Goal: Task Accomplishment & Management: Complete application form

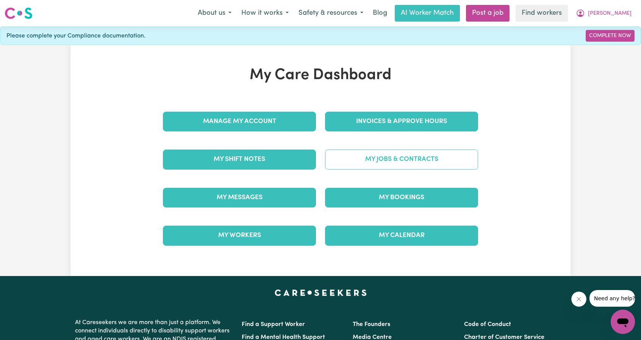
click at [377, 155] on link "My Jobs & Contracts" at bounding box center [401, 160] width 153 height 20
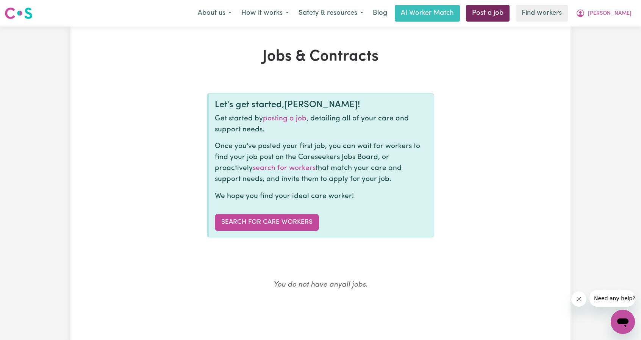
click at [509, 17] on link "Post a job" at bounding box center [488, 13] width 44 height 17
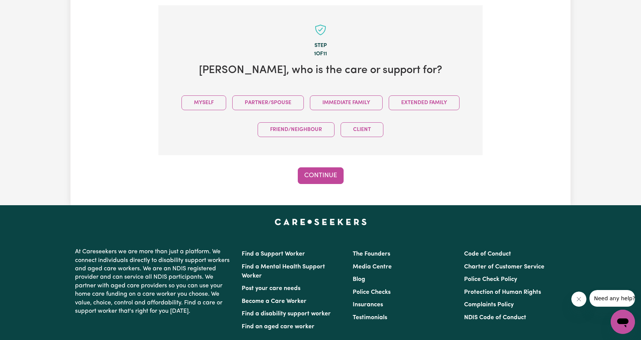
scroll to position [166, 0]
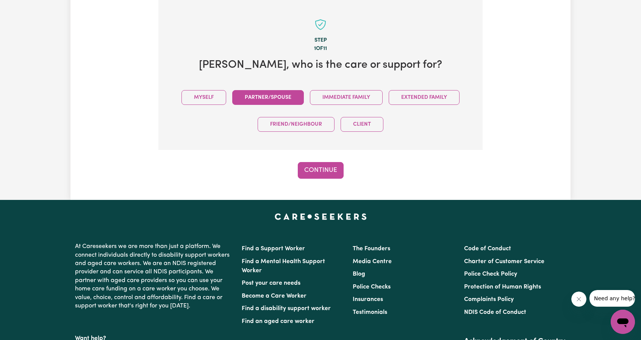
click at [269, 98] on button "Partner/Spouse" at bounding box center [268, 97] width 72 height 15
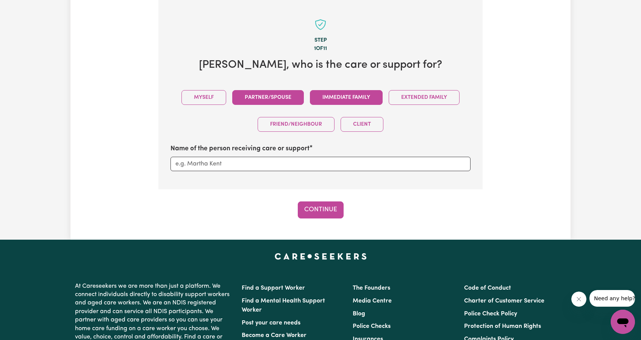
click at [336, 98] on button "Immediate Family" at bounding box center [346, 97] width 73 height 15
click at [270, 164] on input "Name of the person receiving care or support" at bounding box center [320, 164] width 300 height 14
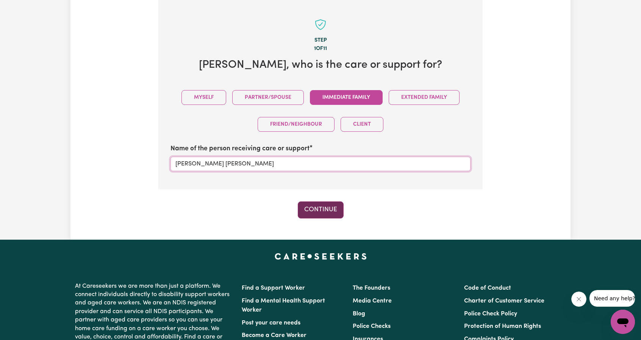
type input "Seth Robert Nixon"
click at [310, 211] on button "Continue" at bounding box center [321, 209] width 46 height 17
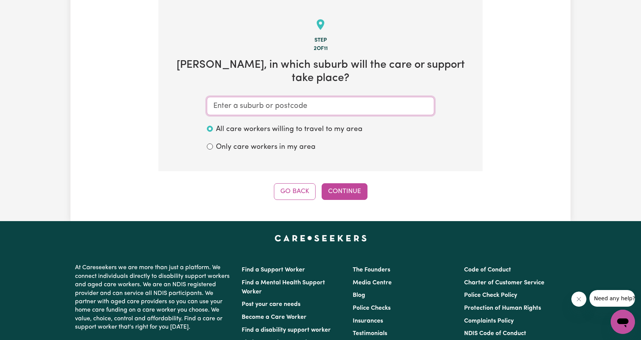
click at [265, 105] on input "text" at bounding box center [320, 106] width 227 height 18
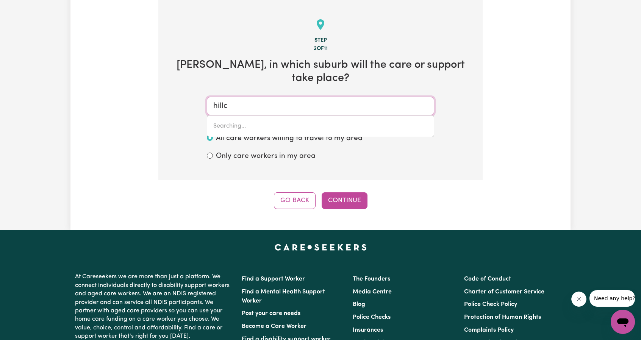
type input "hillcr"
type input "hillcrEST, Queensland, 4118"
type input "hillcre"
type input "hillcreST, Queensland, 4118"
type input "hillcres"
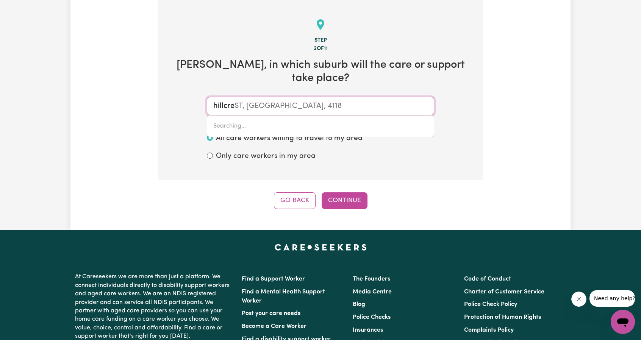
type input "hillcresT, Queensland, 4118"
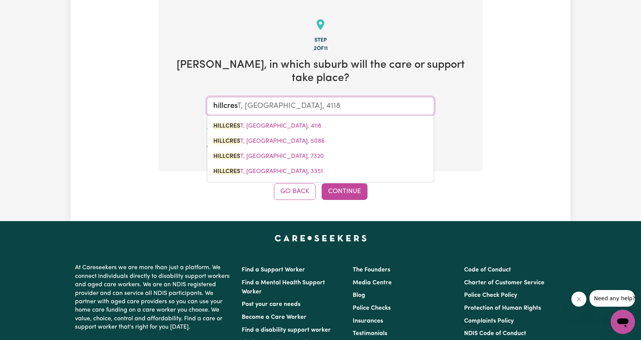
type input "hillcrest"
type input "hillcrest, Queensland, 4118"
type input "hillcrest"
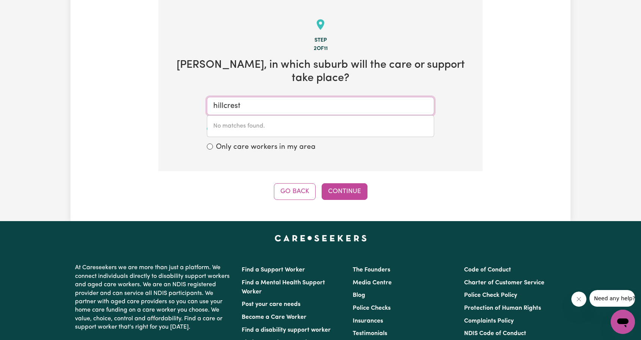
type input "hillcrest"
type input "hillcrest, Queensland, 4118"
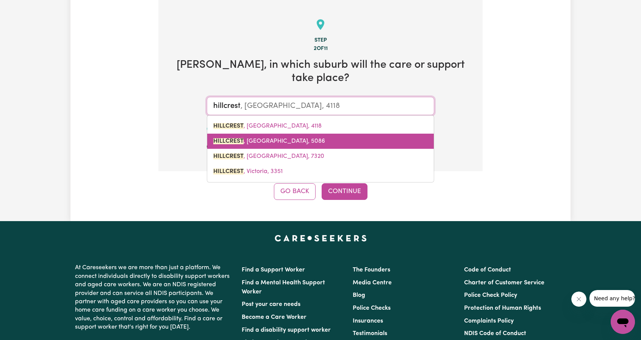
click at [270, 140] on span "HILLCREST , South Australia, 5086" at bounding box center [269, 141] width 112 height 6
type input "HILLCREST, South Australia, 5086"
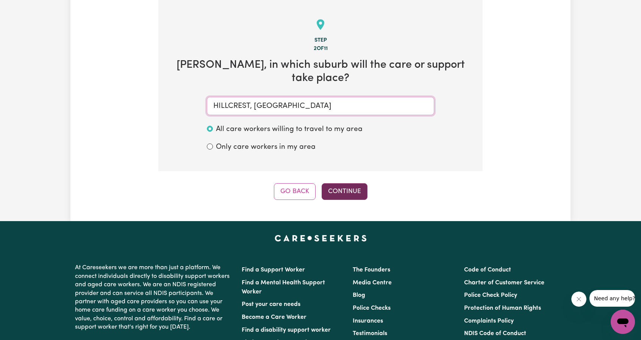
type input "HILLCREST, South Australia, 5086"
click at [337, 187] on button "Continue" at bounding box center [344, 191] width 46 height 17
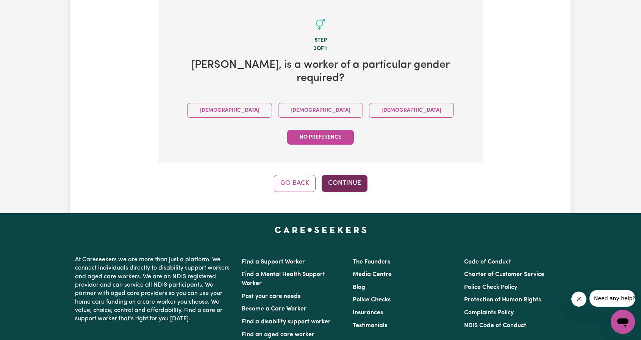
click at [326, 175] on button "Continue" at bounding box center [344, 183] width 46 height 17
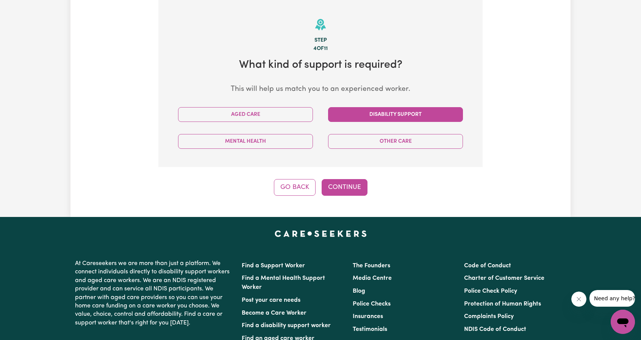
click at [367, 119] on button "Disability Support" at bounding box center [395, 114] width 135 height 15
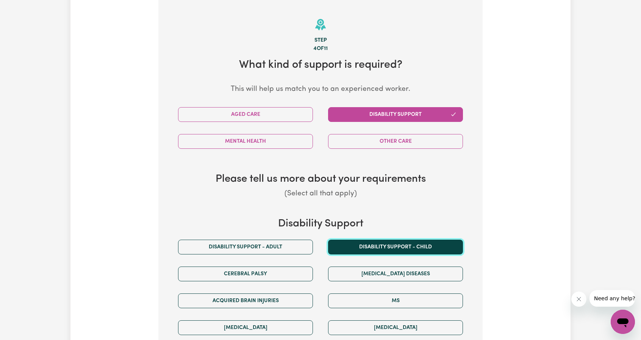
click at [411, 251] on button "Disability support - Child" at bounding box center [395, 247] width 135 height 15
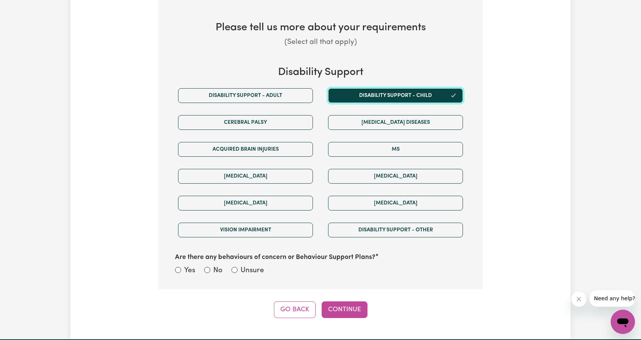
scroll to position [431, 0]
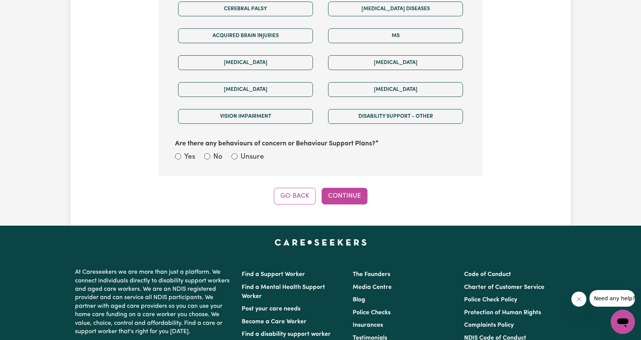
click at [172, 151] on div "Are there any behaviours of concern or Behaviour Support Plans? Yes No Unsure" at bounding box center [320, 147] width 300 height 34
click at [174, 153] on div "Are there any behaviours of concern or Behaviour Support Plans? Yes No Unsure" at bounding box center [320, 147] width 300 height 34
click at [176, 153] on input "Yes" at bounding box center [178, 156] width 6 height 6
radio input "true"
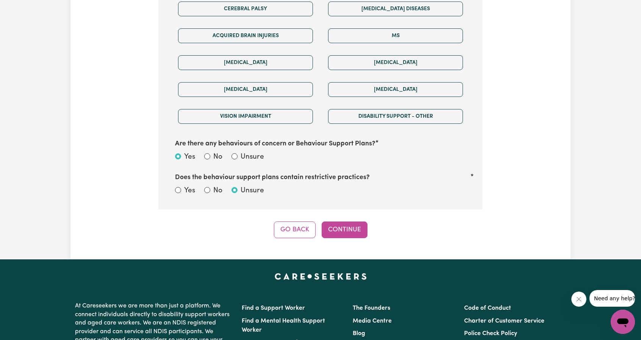
click at [184, 186] on label "Yes" at bounding box center [189, 191] width 11 height 11
click at [181, 187] on input "Yes" at bounding box center [178, 190] width 6 height 6
radio input "true"
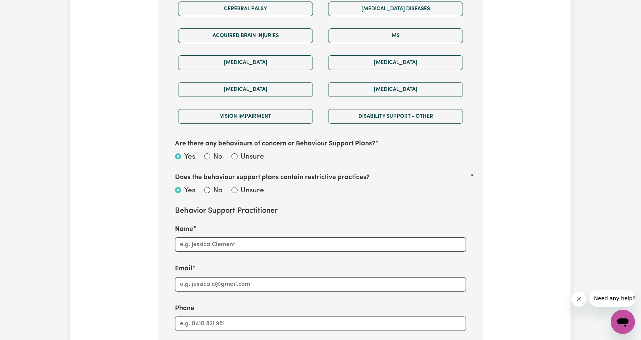
click at [200, 187] on div "Yes No Unsure" at bounding box center [320, 192] width 300 height 12
click at [206, 187] on input "No" at bounding box center [207, 190] width 6 height 6
radio input "true"
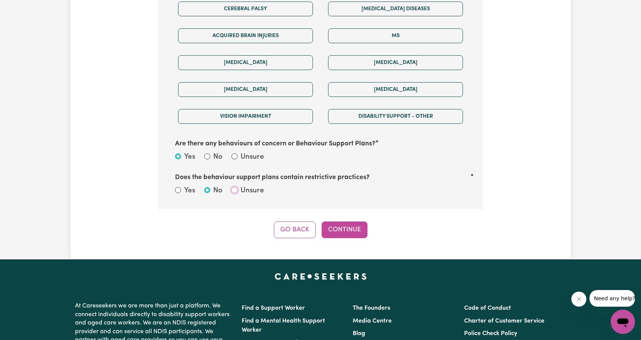
click at [237, 187] on input "Unsure" at bounding box center [234, 190] width 6 height 6
radio input "true"
click at [211, 183] on div "Disability Support Disability support - Adult Disability support - Child Cerebr…" at bounding box center [320, 75] width 300 height 245
click at [209, 187] on input "No" at bounding box center [207, 190] width 6 height 6
radio input "true"
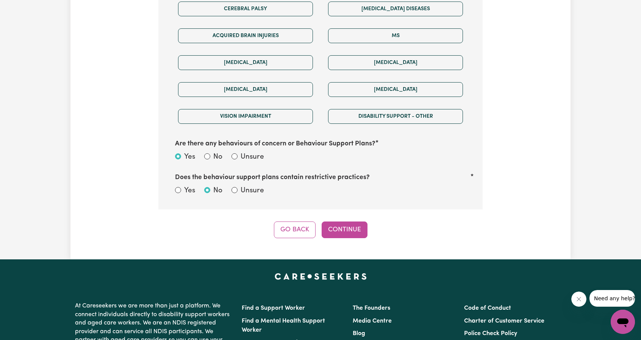
click at [373, 229] on div "Go Back Continue" at bounding box center [320, 230] width 324 height 17
click at [361, 228] on button "Continue" at bounding box center [344, 230] width 46 height 17
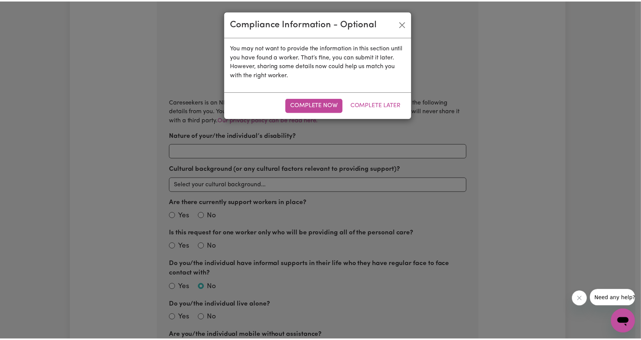
scroll to position [166, 0]
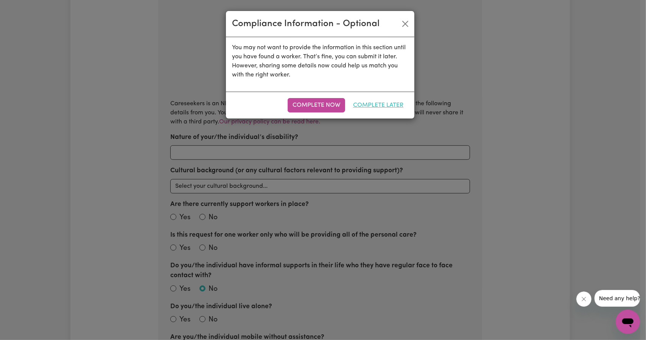
click at [389, 106] on button "Complete Later" at bounding box center [378, 105] width 60 height 14
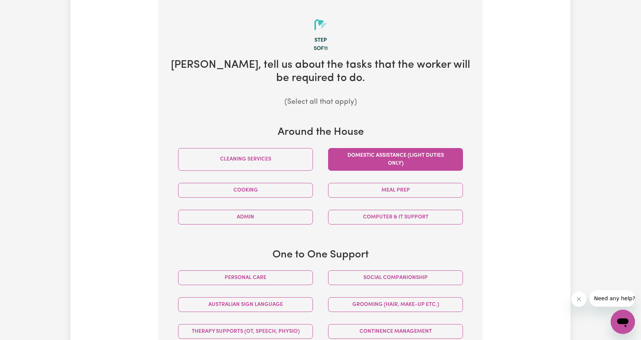
drag, startPoint x: 278, startPoint y: 162, endPoint x: 374, endPoint y: 160, distance: 95.8
click at [279, 162] on button "Cleaning services" at bounding box center [245, 159] width 135 height 23
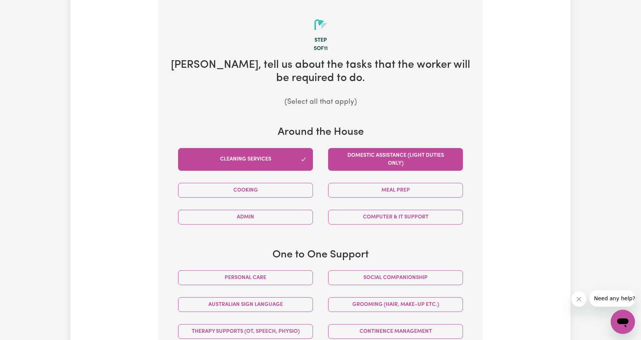
click at [374, 160] on button "Domestic assistance (light duties only)" at bounding box center [395, 159] width 135 height 23
click at [368, 194] on button "Meal prep" at bounding box center [395, 190] width 135 height 15
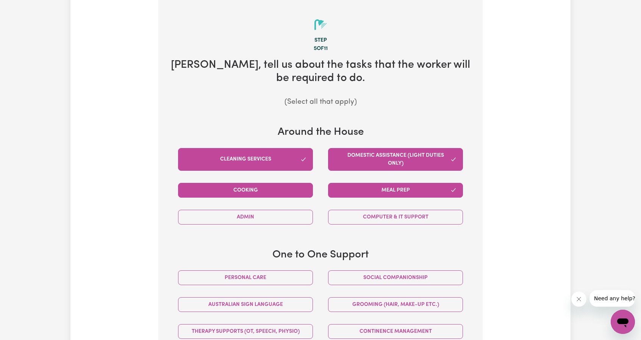
click at [282, 194] on button "Cooking" at bounding box center [245, 190] width 135 height 15
click at [283, 213] on button "Admin" at bounding box center [245, 217] width 135 height 15
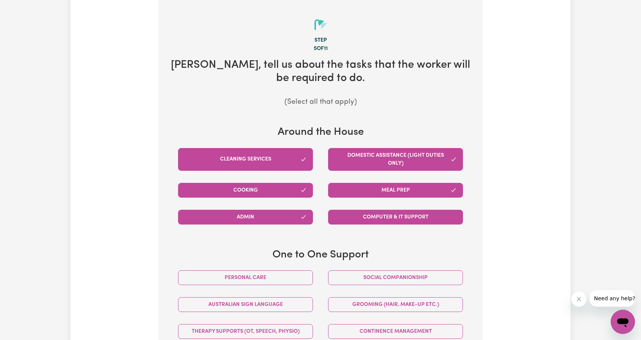
click at [363, 218] on button "Computer & IT Support" at bounding box center [395, 217] width 135 height 15
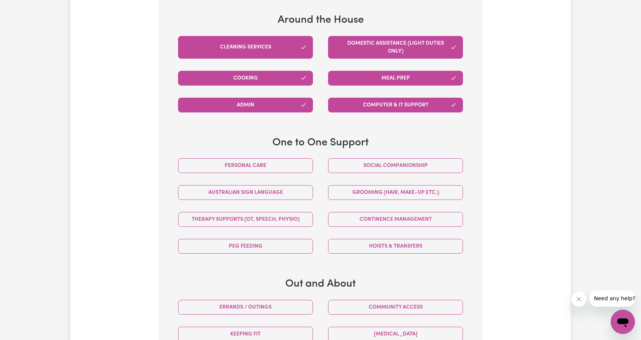
scroll to position [279, 0]
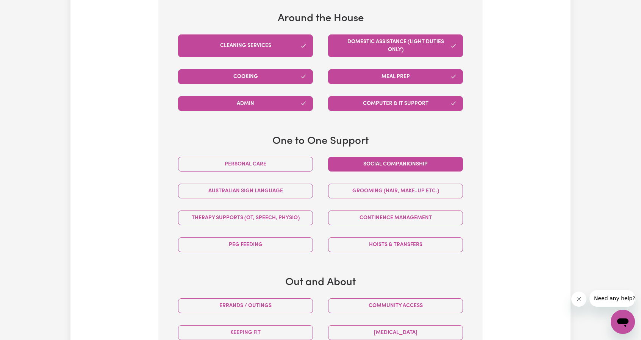
click at [348, 163] on button "Social companionship" at bounding box center [395, 164] width 135 height 15
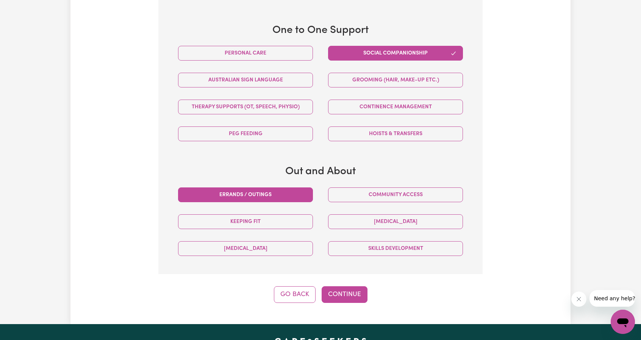
scroll to position [393, 0]
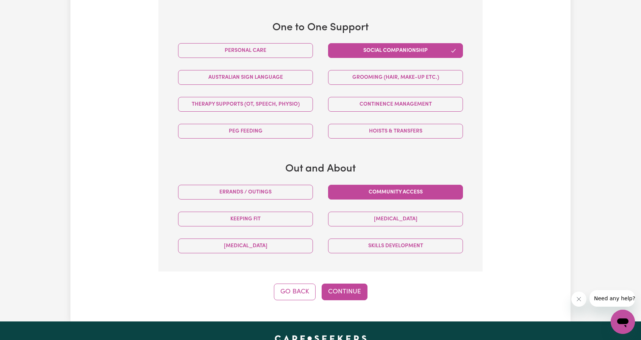
click at [371, 185] on button "Community access" at bounding box center [395, 192] width 135 height 15
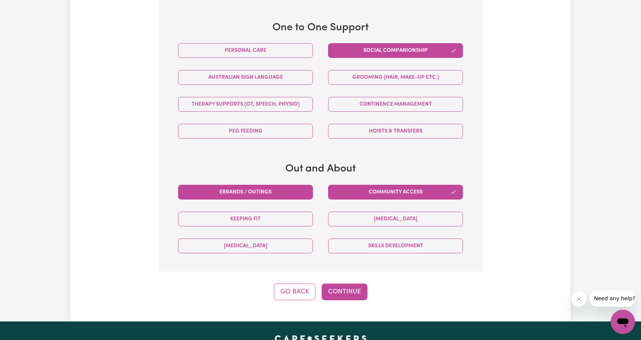
click at [286, 196] on button "Errands / Outings" at bounding box center [245, 192] width 135 height 15
click at [343, 293] on button "Continue" at bounding box center [344, 292] width 46 height 17
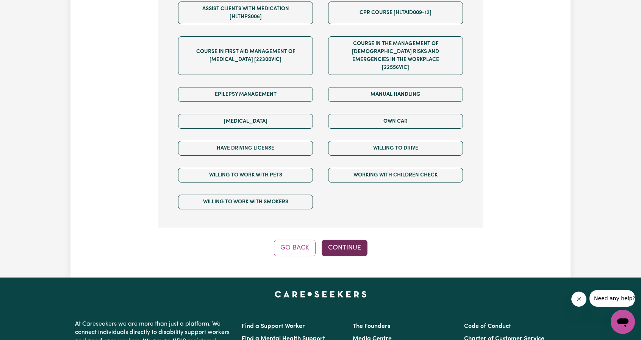
click at [344, 240] on button "Continue" at bounding box center [344, 248] width 46 height 17
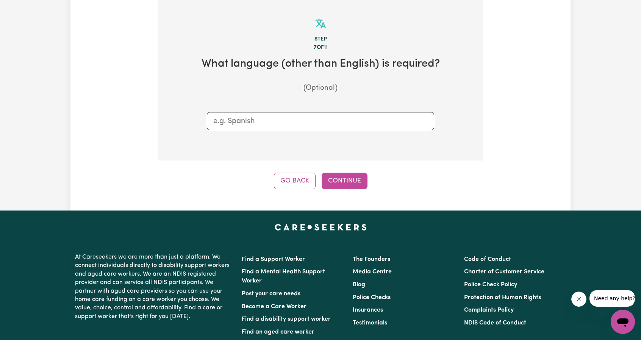
scroll to position [166, 0]
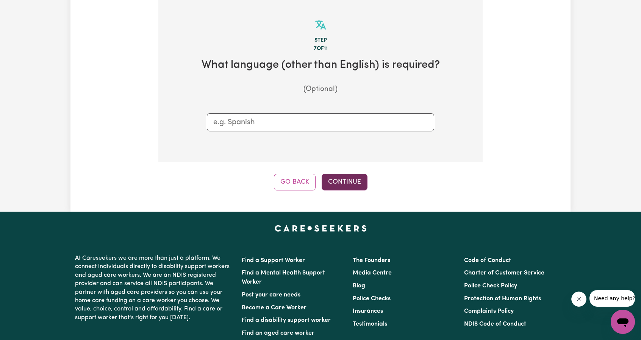
click at [331, 186] on button "Continue" at bounding box center [344, 182] width 46 height 17
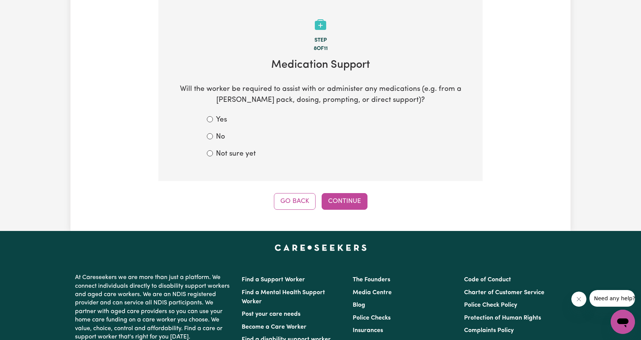
click at [209, 142] on div "No" at bounding box center [320, 137] width 227 height 11
click at [210, 137] on input "No" at bounding box center [210, 136] width 6 height 6
radio input "true"
click at [345, 203] on button "Continue" at bounding box center [344, 201] width 46 height 17
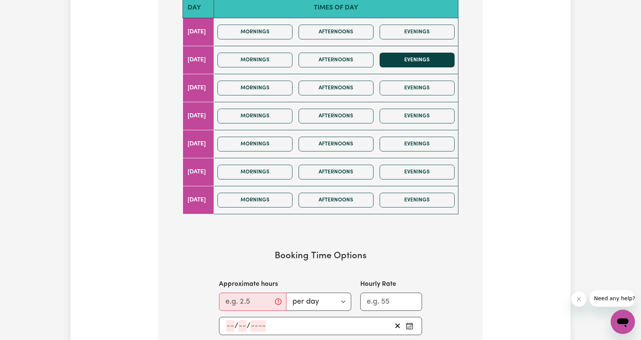
scroll to position [303, 0]
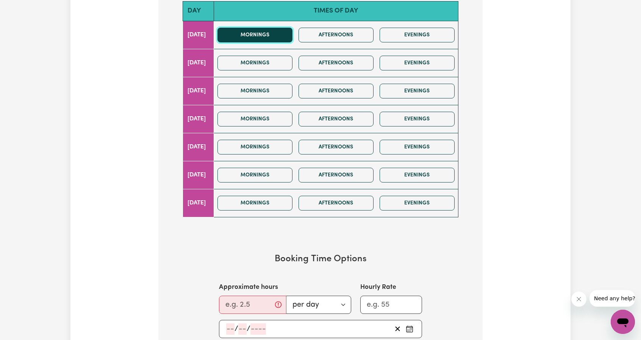
click at [290, 36] on button "Mornings" at bounding box center [254, 35] width 75 height 15
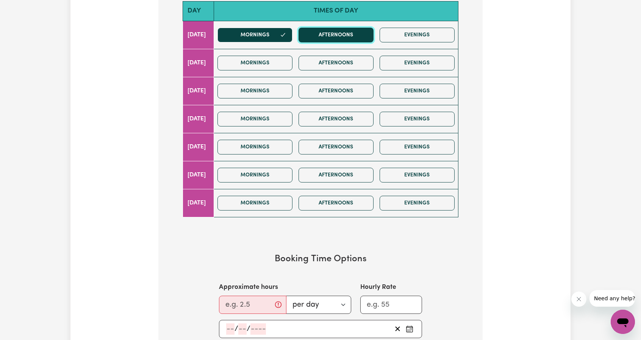
click at [323, 29] on button "Afternoons" at bounding box center [335, 35] width 75 height 15
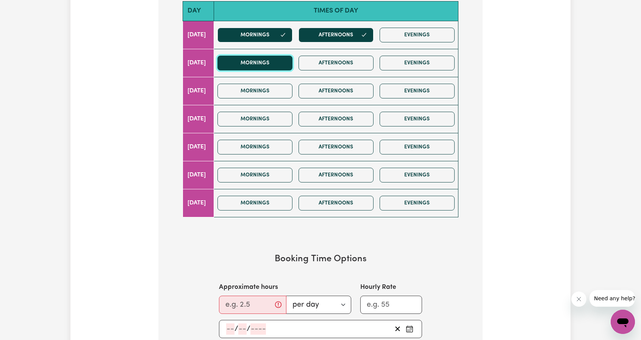
click at [292, 65] on button "Mornings" at bounding box center [254, 63] width 75 height 15
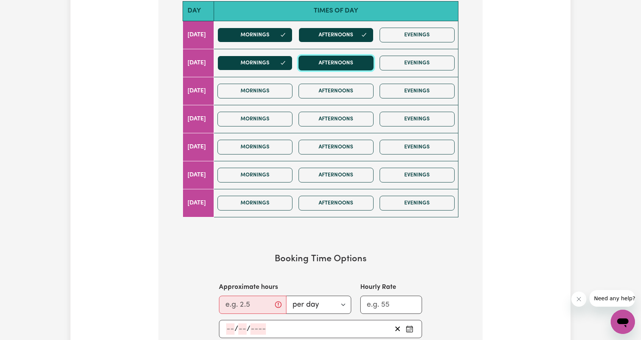
click at [331, 58] on button "Afternoons" at bounding box center [335, 63] width 75 height 15
click at [289, 79] on div "Mornings Afternoons Evenings" at bounding box center [335, 91] width 243 height 27
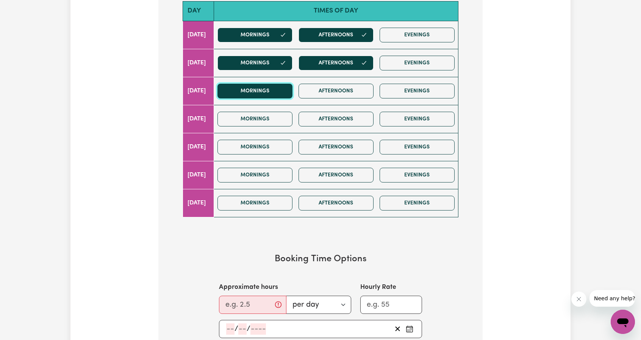
click at [292, 88] on button "Mornings" at bounding box center [254, 91] width 75 height 15
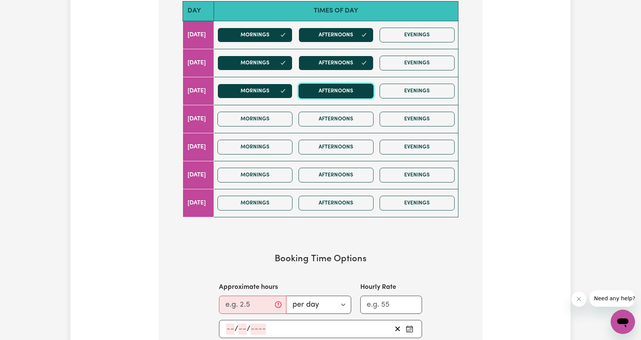
click at [355, 89] on button "Afternoons" at bounding box center [335, 91] width 75 height 15
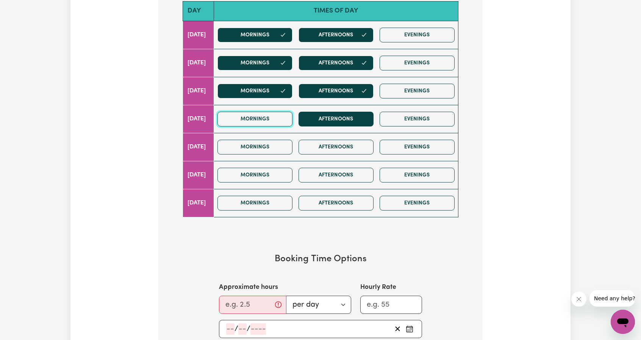
drag, startPoint x: 280, startPoint y: 116, endPoint x: 339, endPoint y: 116, distance: 59.1
click at [281, 116] on button "Mornings" at bounding box center [254, 119] width 75 height 15
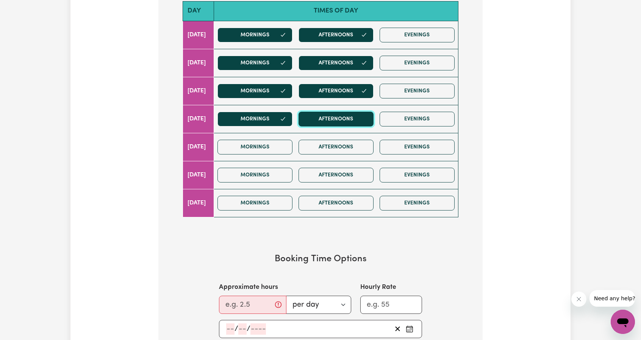
click at [339, 116] on button "Afternoons" at bounding box center [335, 119] width 75 height 15
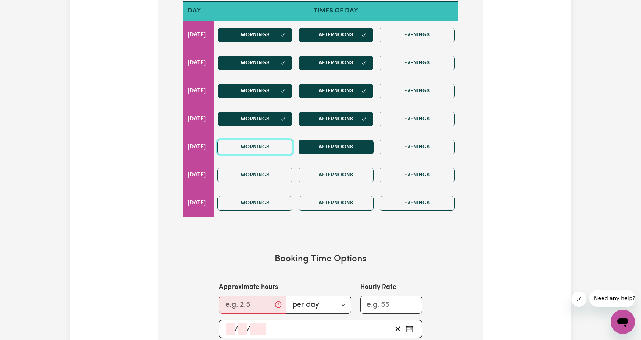
drag, startPoint x: 289, startPoint y: 139, endPoint x: 358, endPoint y: 147, distance: 69.5
click at [290, 140] on button "Mornings" at bounding box center [254, 147] width 75 height 15
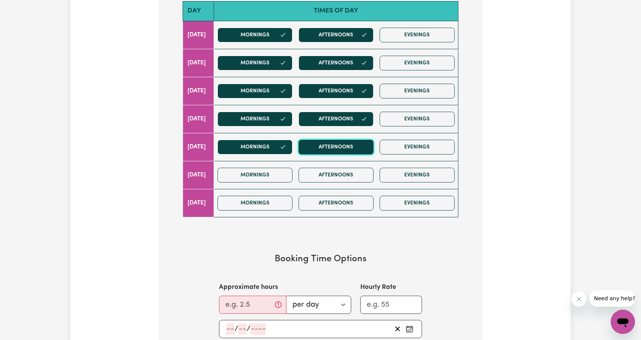
click at [359, 148] on button "Afternoons" at bounding box center [335, 147] width 75 height 15
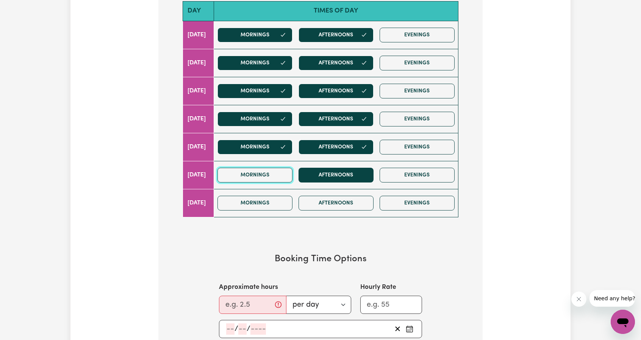
drag, startPoint x: 293, startPoint y: 171, endPoint x: 328, endPoint y: 174, distance: 34.2
click at [292, 171] on button "Mornings" at bounding box center [254, 175] width 75 height 15
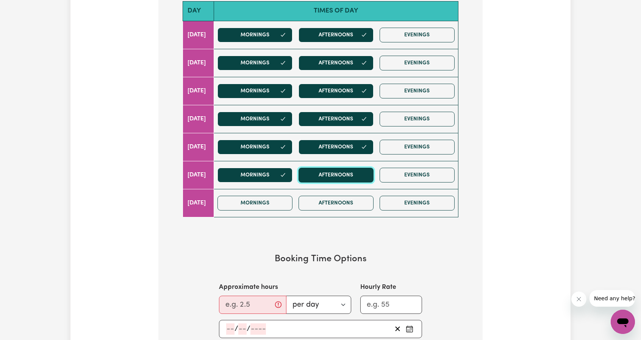
click at [341, 175] on button "Afternoons" at bounding box center [335, 175] width 75 height 15
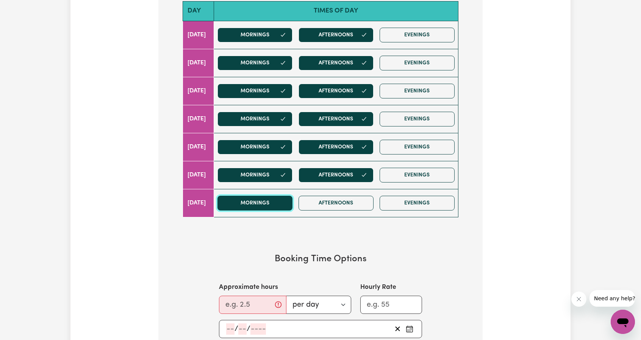
click at [292, 196] on button "Mornings" at bounding box center [254, 203] width 75 height 15
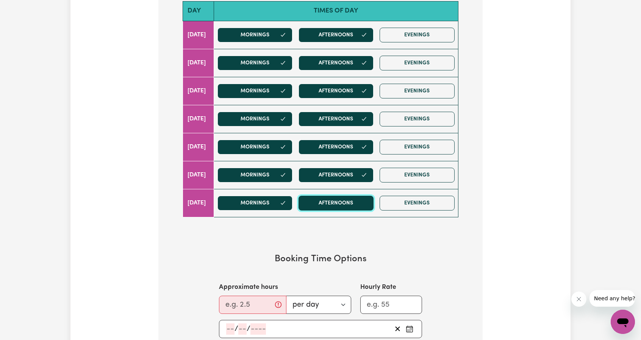
click at [349, 197] on button "Afternoons" at bounding box center [335, 203] width 75 height 15
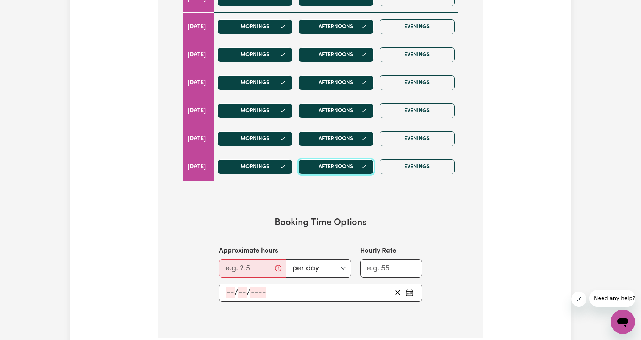
scroll to position [341, 0]
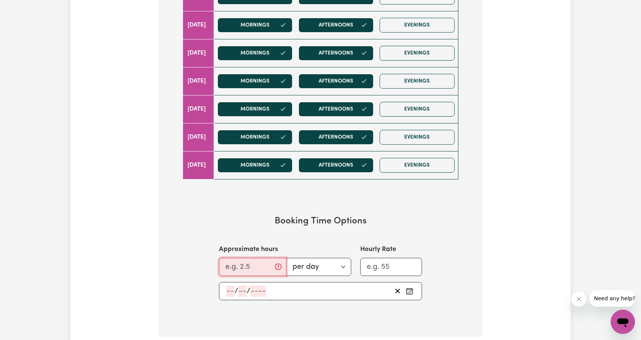
click at [272, 259] on input "Approximate hours" at bounding box center [252, 267] width 67 height 18
click at [268, 261] on input "0.25" at bounding box center [250, 267] width 62 height 18
drag, startPoint x: 251, startPoint y: 265, endPoint x: 208, endPoint y: 267, distance: 43.2
click at [208, 268] on div "Approximate hours 0.25 per day per week Hourly Rate" at bounding box center [320, 260] width 239 height 31
type input "12"
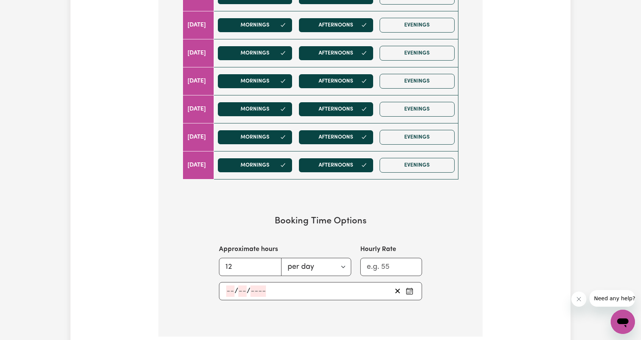
click at [294, 290] on div "/ /" at bounding box center [308, 291] width 166 height 11
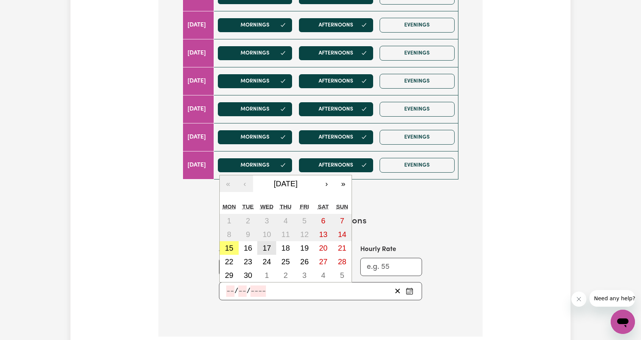
click at [275, 247] on button "17" at bounding box center [266, 248] width 19 height 14
type input "2025-09-17"
type input "17"
type input "9"
type input "2025"
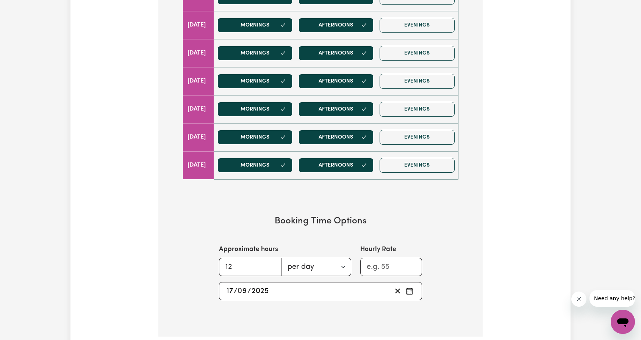
click at [286, 290] on div "2025-09-17 17 / 0 9 / 2025" at bounding box center [308, 291] width 166 height 11
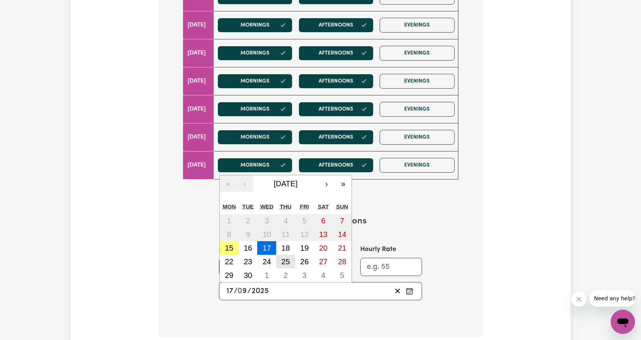
click at [289, 255] on button "25" at bounding box center [285, 262] width 19 height 14
type input "2025-09-25"
type input "25"
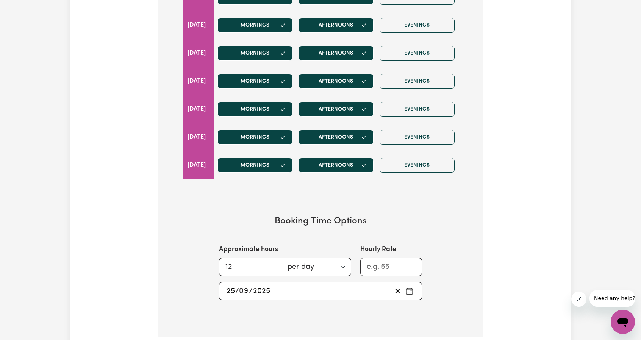
click at [288, 288] on div "2025-09-25 25 / 0 9 / 2025" at bounding box center [308, 291] width 166 height 11
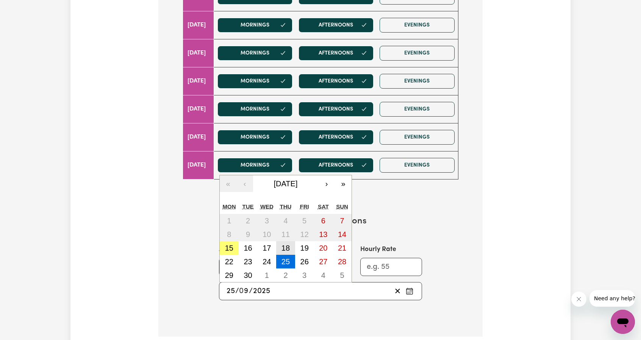
click at [291, 245] on button "18" at bounding box center [285, 248] width 19 height 14
type input "2025-09-18"
type input "18"
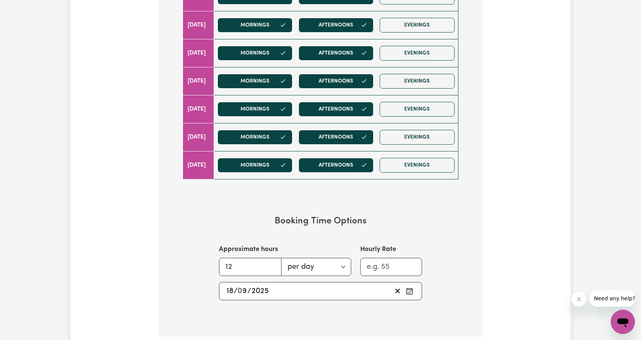
click at [309, 286] on div "2025-09-18 18 / 0 9 / 2025" at bounding box center [308, 291] width 166 height 11
click at [469, 260] on section "Booking Time Options Approximate hours 12 per day per week Hourly Rate 2025-09-…" at bounding box center [320, 258] width 300 height 109
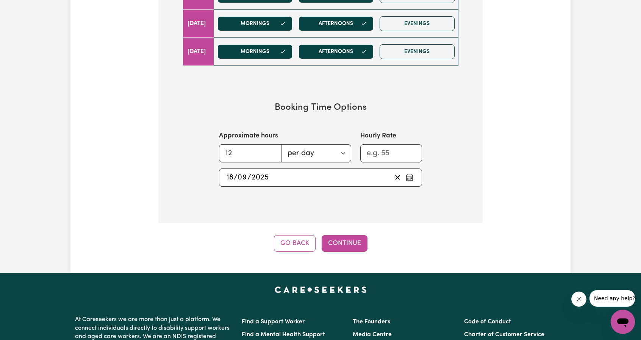
click at [351, 235] on button "Continue" at bounding box center [344, 243] width 46 height 17
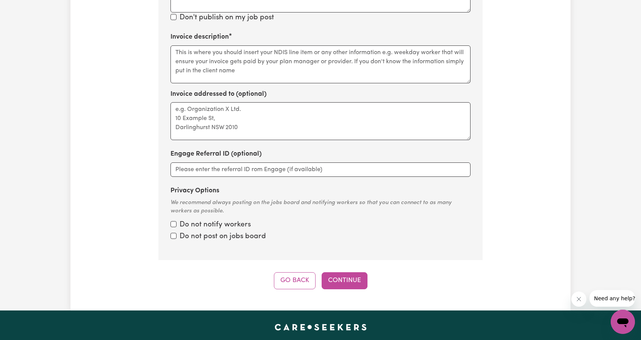
scroll to position [736, 0]
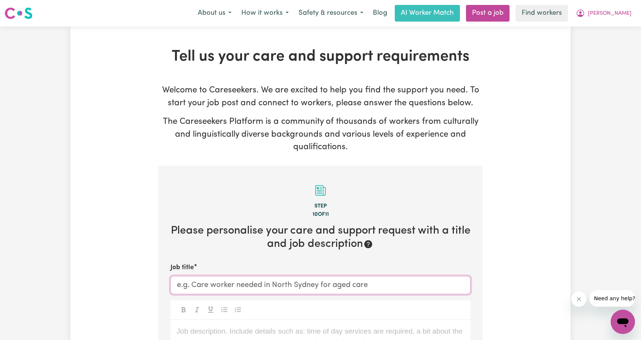
click at [315, 289] on input "Job title" at bounding box center [320, 285] width 300 height 18
type input "Support worker needed Hillcrest SA"
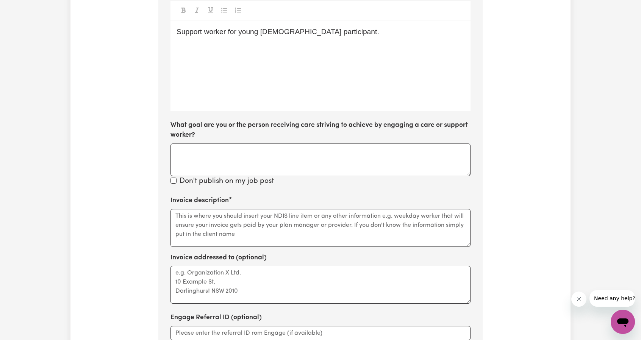
scroll to position [303, 0]
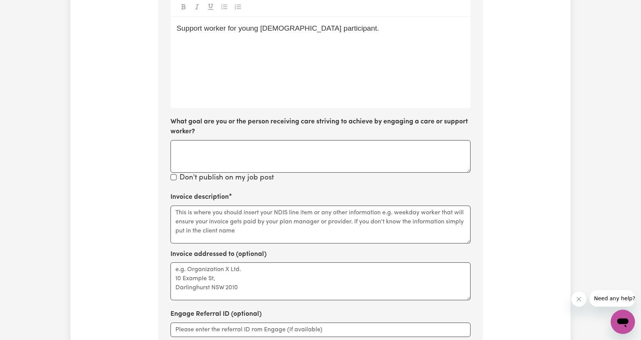
click at [171, 174] on div "Don't publish on my job post" at bounding box center [320, 178] width 300 height 11
click at [171, 176] on input "Don't publish on my job post" at bounding box center [173, 177] width 6 height 6
checkbox input "true"
click at [348, 161] on textarea "What goal are you or the person receiving care striving to achieve by engaging …" at bounding box center [320, 156] width 300 height 33
click at [362, 227] on textarea "Invoice description" at bounding box center [320, 225] width 300 height 38
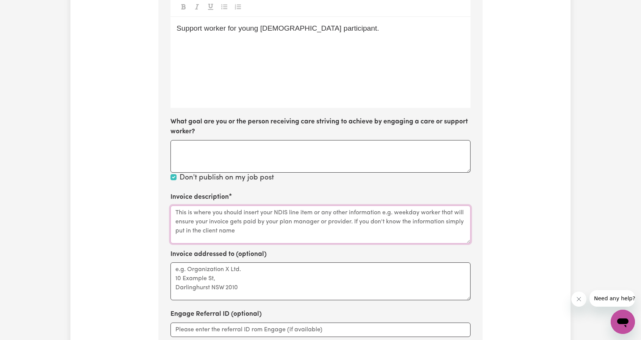
type textarea "A"
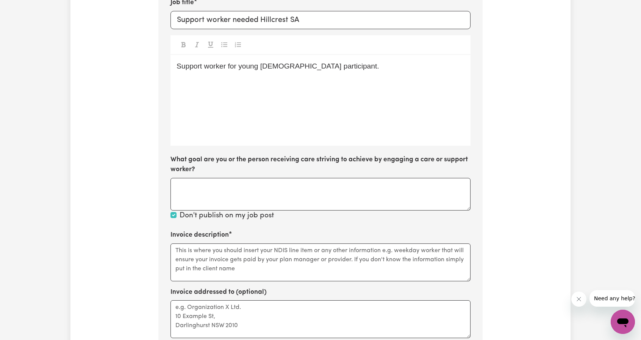
scroll to position [379, 0]
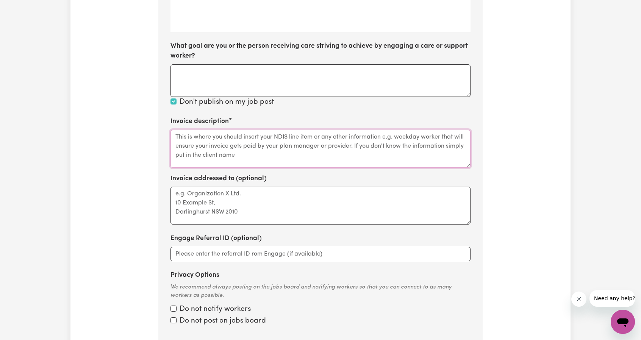
click at [234, 138] on textarea "Invoice description" at bounding box center [320, 149] width 300 height 38
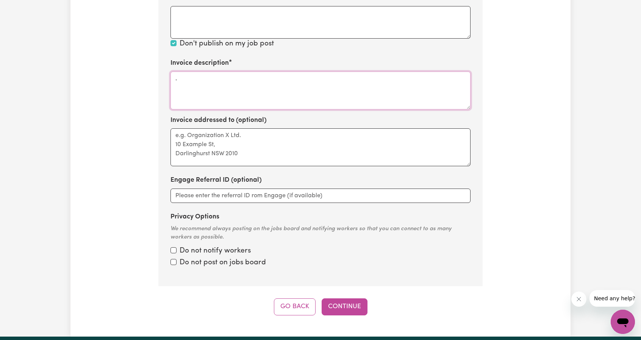
scroll to position [530, 0]
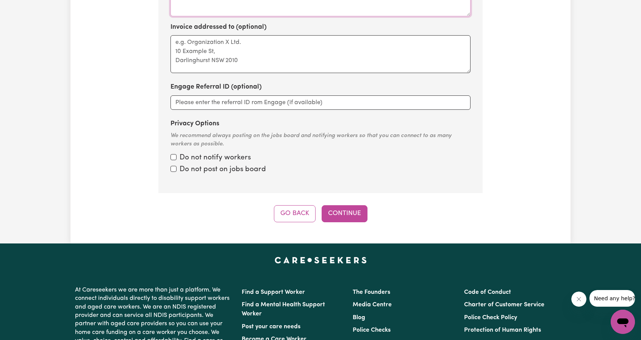
type textarea "."
click at [174, 159] on input "Privacy Options" at bounding box center [173, 157] width 6 height 6
checkbox input "true"
click at [172, 170] on input "Privacy Options" at bounding box center [173, 169] width 6 height 6
checkbox input "true"
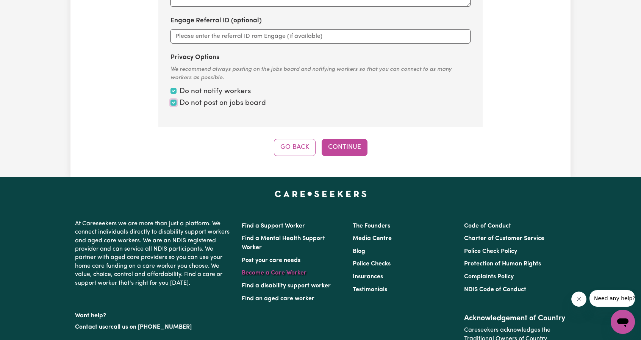
scroll to position [682, 0]
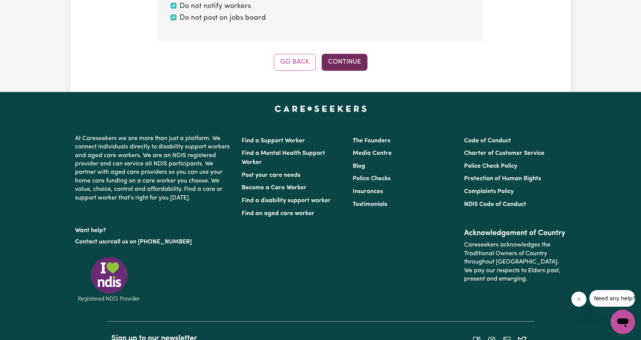
drag, startPoint x: 339, startPoint y: 72, endPoint x: 346, endPoint y: 62, distance: 11.1
click at [346, 62] on button "Continue" at bounding box center [344, 62] width 46 height 17
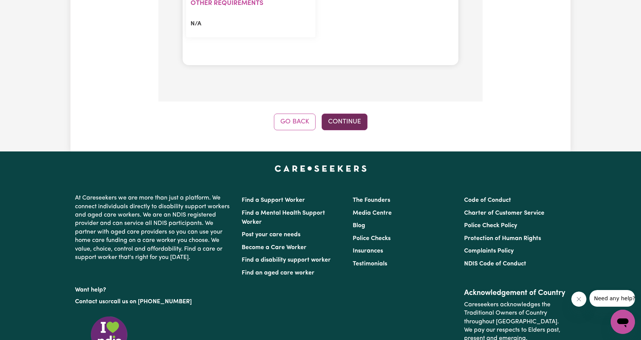
click at [343, 116] on button "Continue" at bounding box center [344, 122] width 46 height 17
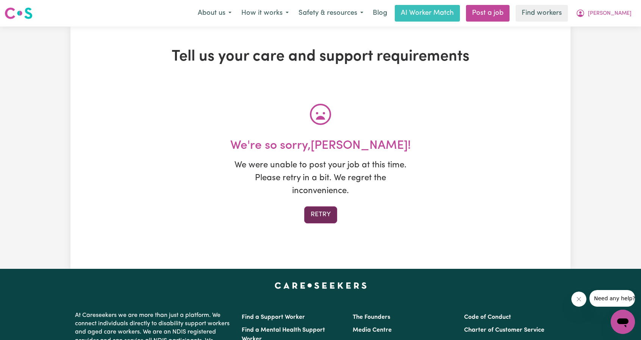
click at [327, 215] on button "Retry" at bounding box center [320, 214] width 33 height 17
click at [619, 9] on button "[PERSON_NAME]" at bounding box center [604, 13] width 66 height 16
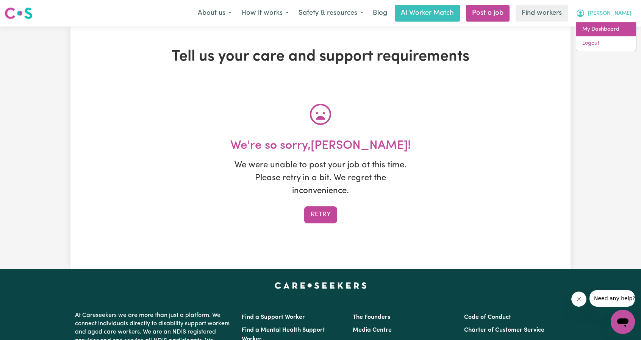
click at [588, 28] on link "My Dashboard" at bounding box center [606, 29] width 60 height 14
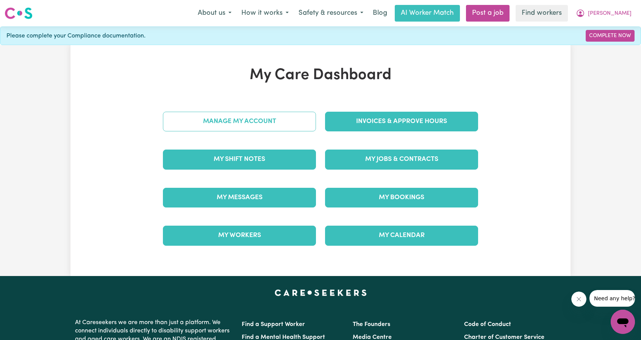
click at [251, 119] on link "Manage My Account" at bounding box center [239, 122] width 153 height 20
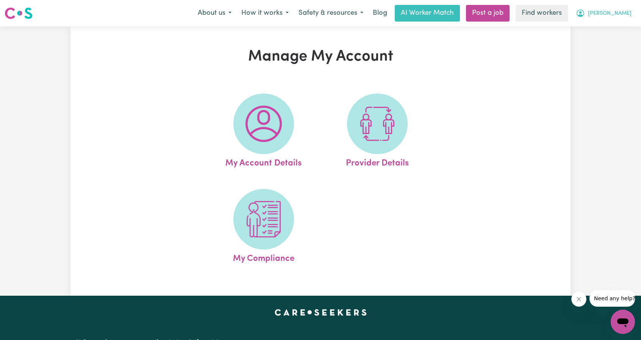
click at [619, 15] on span "[PERSON_NAME]" at bounding box center [610, 13] width 44 height 8
click at [605, 27] on link "My Dashboard" at bounding box center [606, 29] width 60 height 14
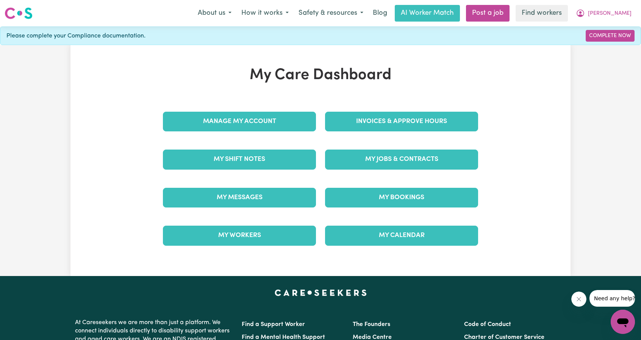
click at [244, 111] on div "Manage My Account" at bounding box center [239, 122] width 162 height 38
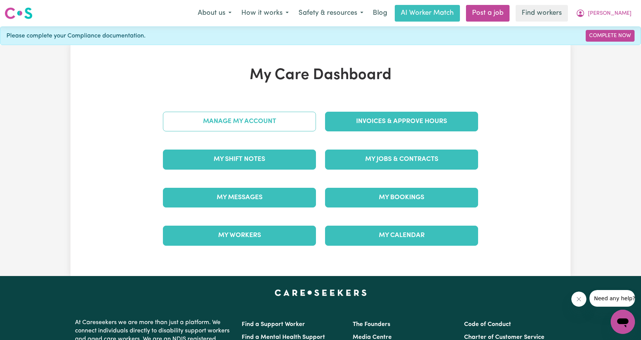
click at [237, 119] on link "Manage My Account" at bounding box center [239, 122] width 153 height 20
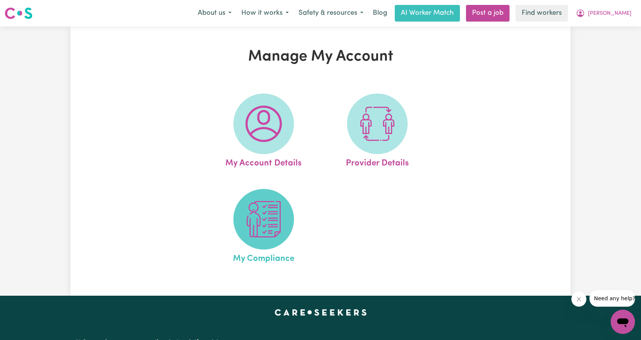
click at [263, 212] on img at bounding box center [263, 219] width 36 height 36
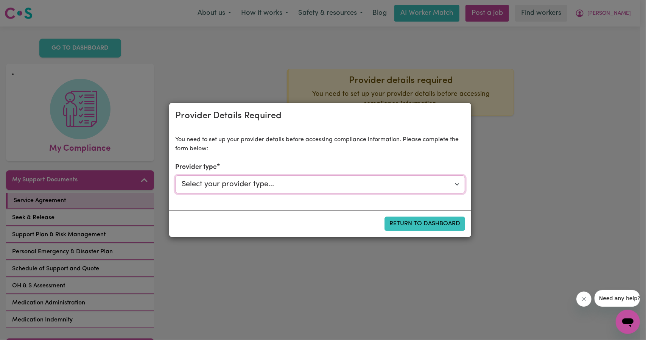
click at [281, 186] on select "Select your provider type... Privately Aged Care / Home Care Package NDIS Fundi…" at bounding box center [320, 184] width 290 height 18
select select "NDIS_FUNDING_AGENCY_MANAGED"
click at [175, 175] on select "Select your provider type... Privately Aged Care / Home Care Package NDIS Fundi…" at bounding box center [320, 184] width 290 height 18
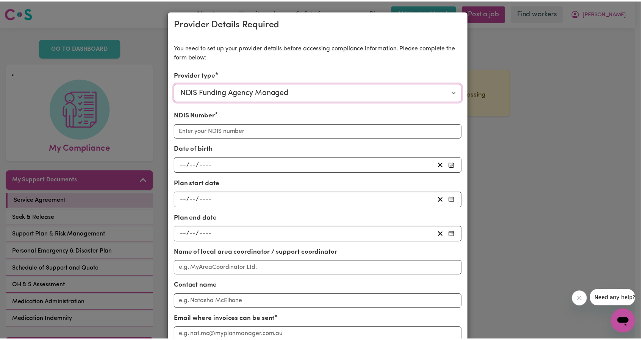
scroll to position [113, 0]
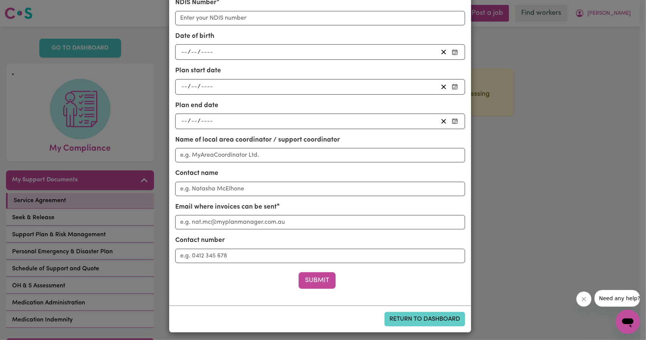
click at [422, 321] on button "Return to Dashboard" at bounding box center [425, 319] width 81 height 14
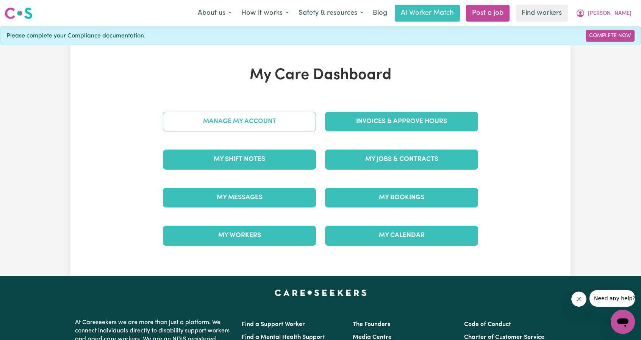
click at [265, 116] on link "Manage My Account" at bounding box center [239, 122] width 153 height 20
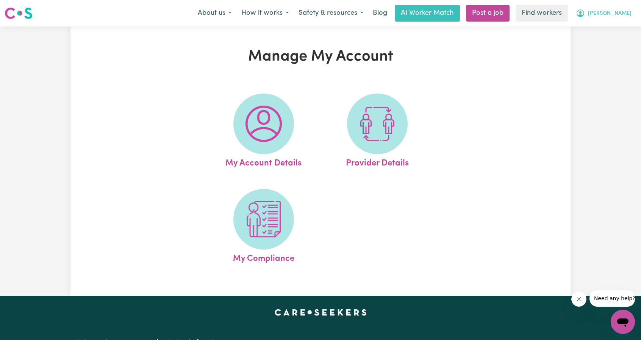
click at [585, 10] on icon "My Account" at bounding box center [580, 13] width 9 height 9
click at [598, 28] on link "My Dashboard" at bounding box center [606, 29] width 60 height 14
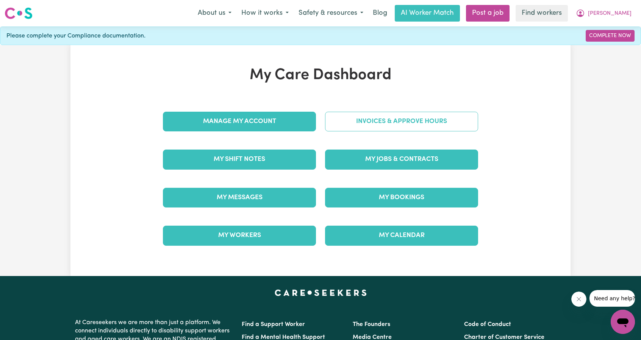
click at [395, 123] on link "Invoices & Approve Hours" at bounding box center [401, 122] width 153 height 20
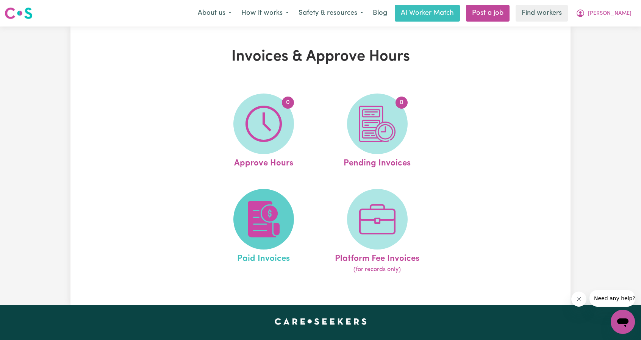
click at [274, 216] on img at bounding box center [263, 219] width 36 height 36
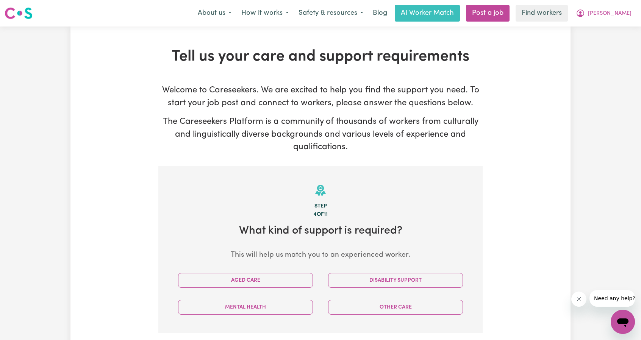
scroll to position [114, 0]
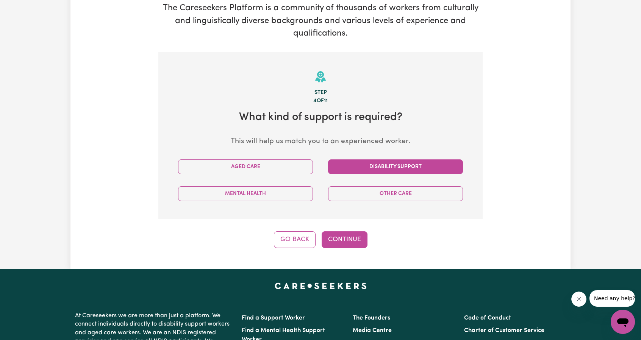
drag, startPoint x: 353, startPoint y: 164, endPoint x: 345, endPoint y: 166, distance: 8.5
click at [353, 164] on button "Disability Support" at bounding box center [395, 166] width 135 height 15
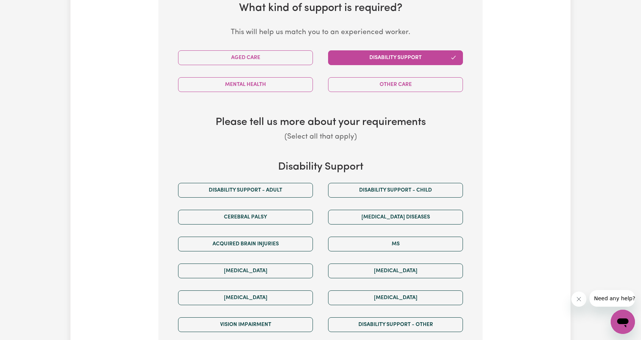
scroll to position [303, 0]
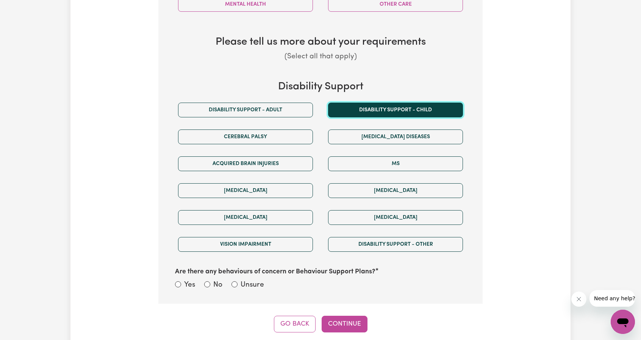
click at [368, 114] on button "Disability support - Child" at bounding box center [395, 110] width 135 height 15
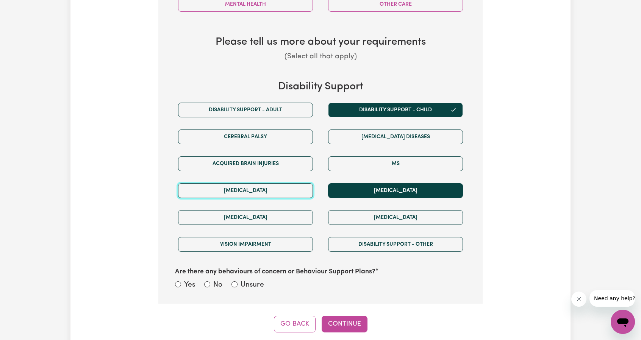
drag, startPoint x: 283, startPoint y: 191, endPoint x: 330, endPoint y: 192, distance: 47.4
click at [284, 191] on button "[MEDICAL_DATA]" at bounding box center [245, 190] width 135 height 15
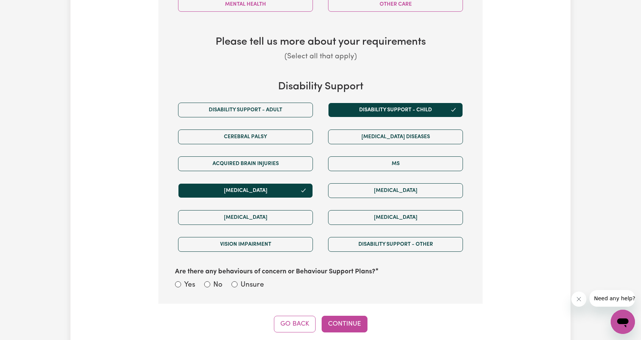
click at [182, 282] on div "Yes" at bounding box center [185, 285] width 20 height 11
click at [175, 282] on input "Yes" at bounding box center [178, 284] width 6 height 6
radio input "true"
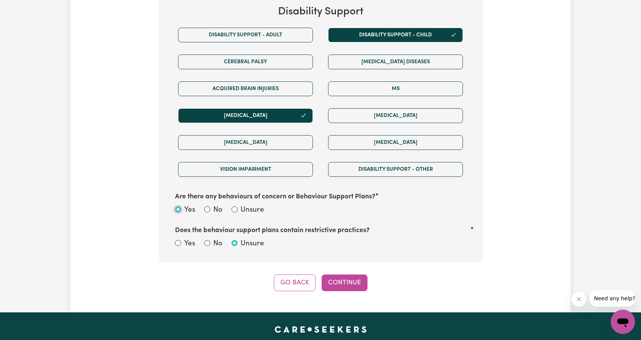
scroll to position [379, 0]
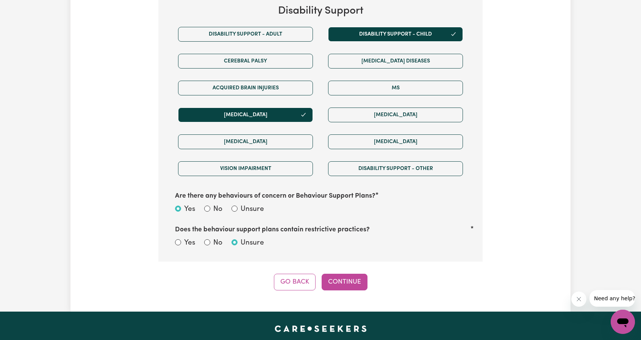
click at [210, 245] on div "No" at bounding box center [213, 243] width 18 height 11
click at [208, 244] on div "No" at bounding box center [213, 243] width 18 height 11
click at [206, 242] on input "No" at bounding box center [207, 242] width 6 height 6
radio input "true"
click at [236, 239] on input "Unsure" at bounding box center [234, 242] width 6 height 6
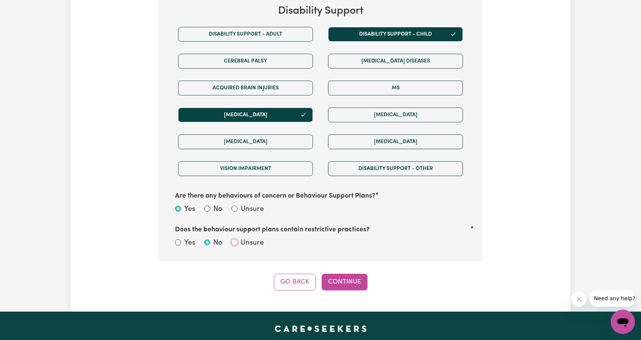
radio input "true"
click at [210, 240] on div "No" at bounding box center [213, 243] width 18 height 11
click at [206, 240] on input "No" at bounding box center [207, 242] width 6 height 6
radio input "true"
click at [342, 275] on button "Continue" at bounding box center [344, 282] width 46 height 17
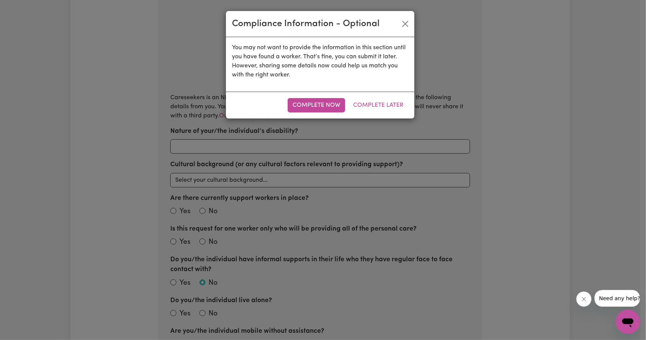
radio input "true"
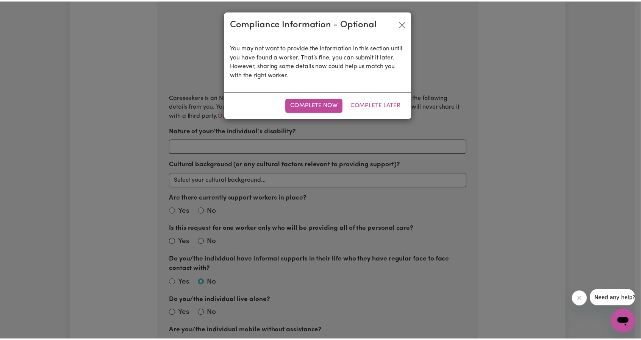
scroll to position [166, 0]
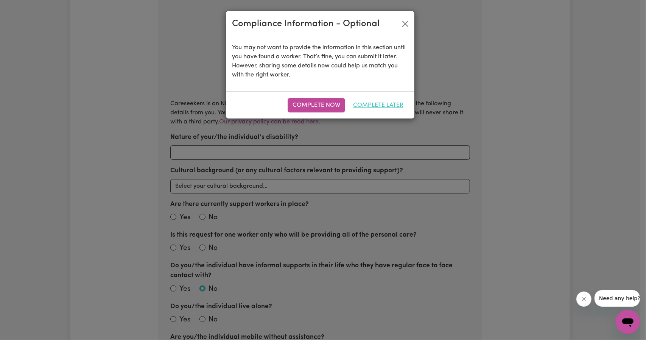
click at [377, 107] on button "Complete Later" at bounding box center [378, 105] width 60 height 14
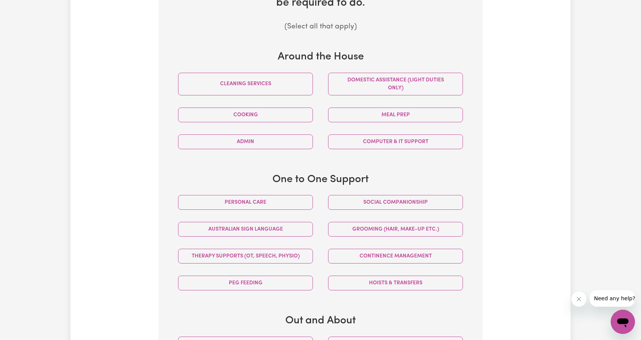
scroll to position [242, 0]
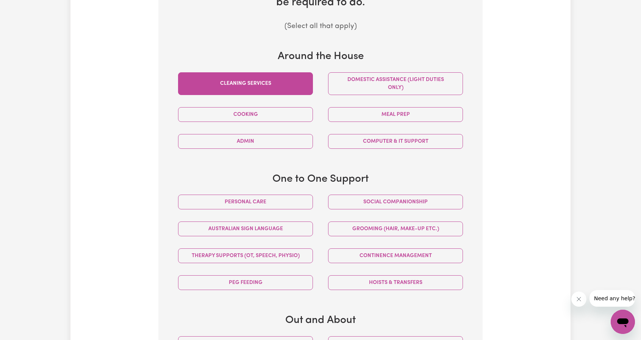
click at [281, 88] on button "Cleaning services" at bounding box center [245, 83] width 135 height 23
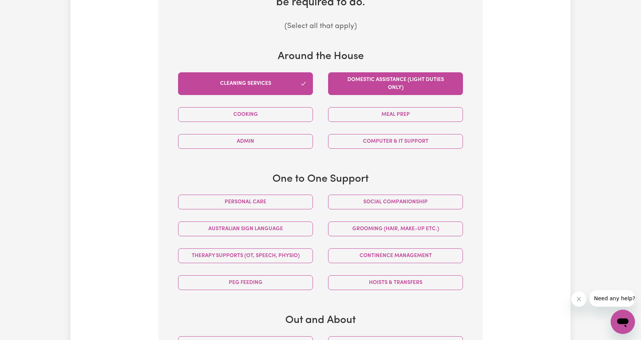
click at [347, 87] on button "Domestic assistance (light duties only)" at bounding box center [395, 83] width 135 height 23
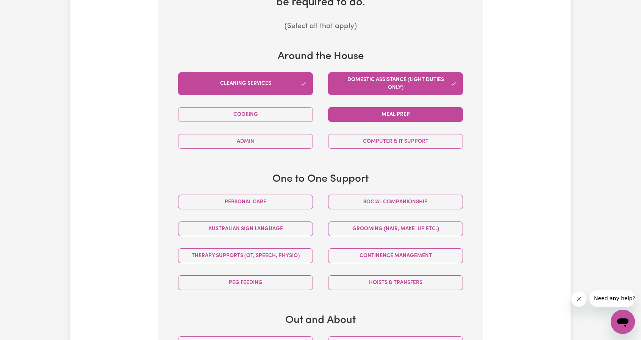
click at [353, 110] on button "Meal prep" at bounding box center [395, 114] width 135 height 15
click at [281, 130] on div "Admin" at bounding box center [245, 141] width 150 height 27
click at [275, 121] on div "Cooking" at bounding box center [245, 114] width 150 height 27
click at [269, 149] on div "Admin" at bounding box center [245, 141] width 150 height 27
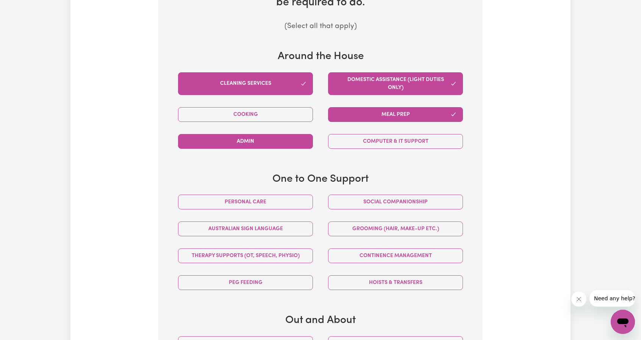
click at [292, 144] on button "Admin" at bounding box center [245, 141] width 135 height 15
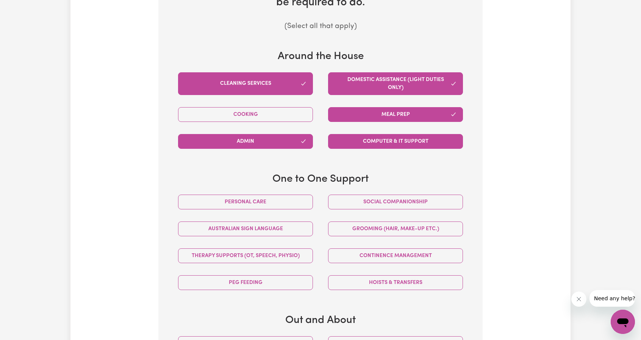
click at [361, 139] on button "Computer & IT Support" at bounding box center [395, 141] width 135 height 15
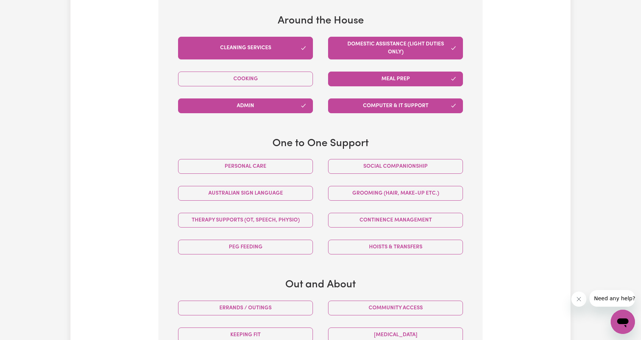
scroll to position [279, 0]
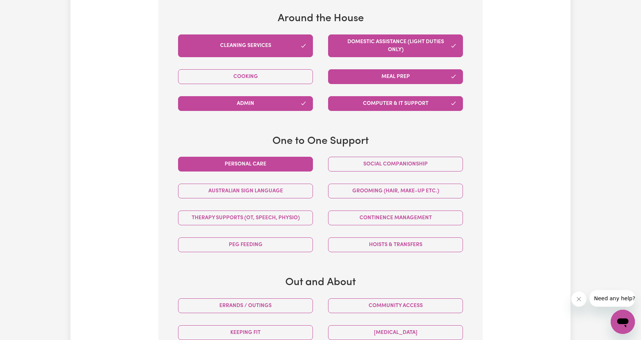
click at [278, 168] on button "Personal care" at bounding box center [245, 164] width 135 height 15
click at [374, 164] on button "Social companionship" at bounding box center [395, 164] width 135 height 15
click at [373, 108] on button "Computer & IT Support" at bounding box center [395, 103] width 135 height 15
click at [373, 103] on button "Computer & IT Support" at bounding box center [395, 103] width 135 height 15
click at [354, 97] on button "Computer & IT Support" at bounding box center [395, 103] width 135 height 15
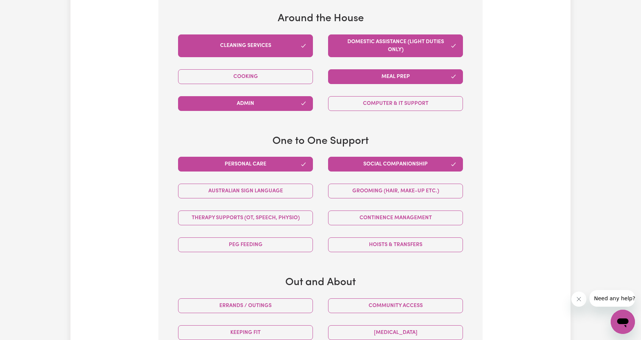
click at [266, 105] on button "Admin" at bounding box center [245, 103] width 135 height 15
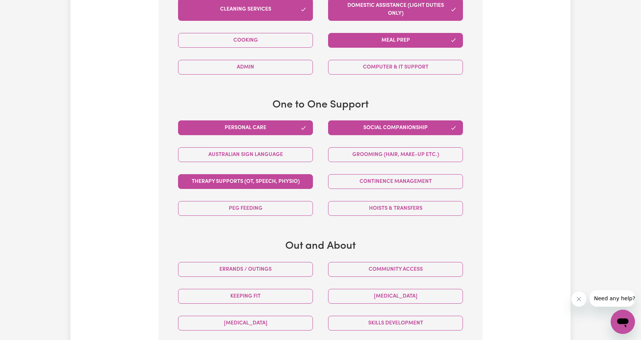
scroll to position [317, 0]
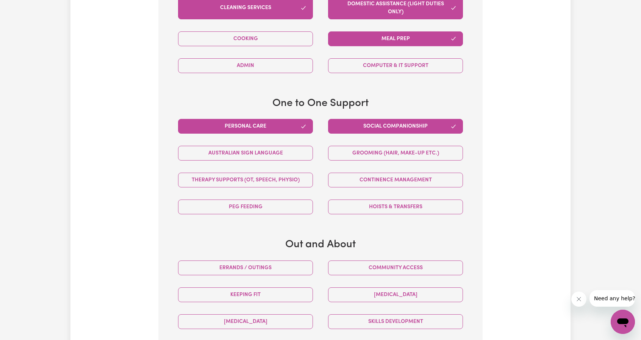
click at [300, 134] on div "Personal care" at bounding box center [245, 126] width 150 height 27
click at [298, 128] on button "Personal care" at bounding box center [245, 126] width 135 height 15
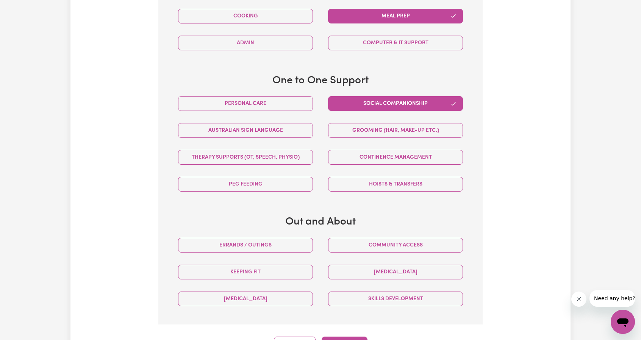
scroll to position [393, 0]
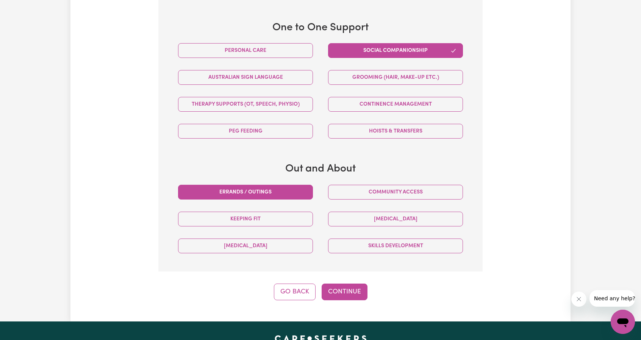
click at [282, 189] on button "Errands / Outings" at bounding box center [245, 192] width 135 height 15
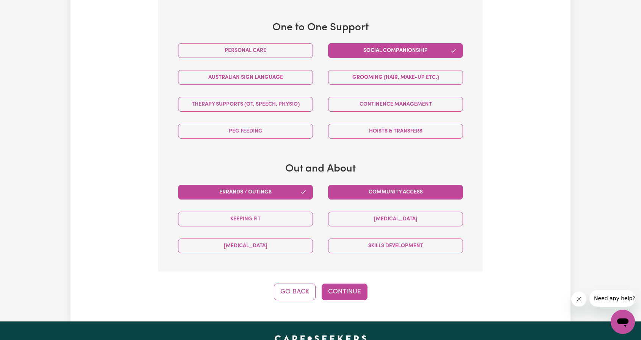
click at [373, 190] on button "Community access" at bounding box center [395, 192] width 135 height 15
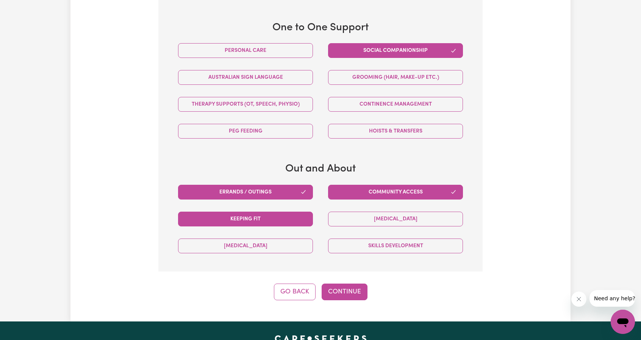
click at [277, 218] on button "Keeping fit" at bounding box center [245, 219] width 135 height 15
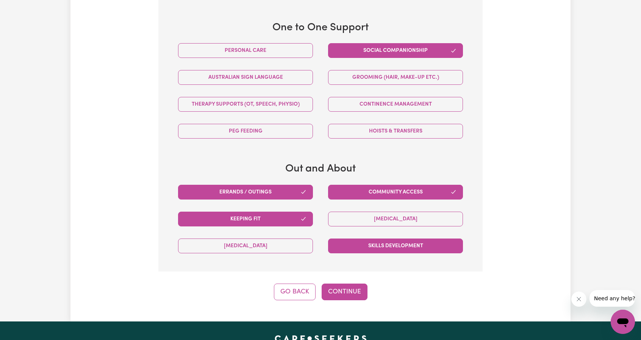
click at [378, 245] on button "Skills Development" at bounding box center [395, 246] width 135 height 15
click at [358, 295] on button "Continue" at bounding box center [344, 292] width 46 height 17
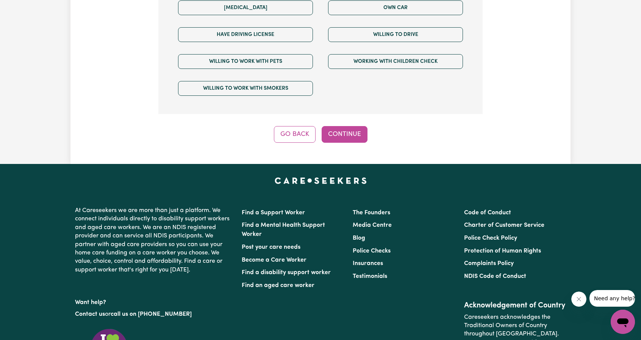
click at [347, 126] on button "Continue" at bounding box center [344, 134] width 46 height 17
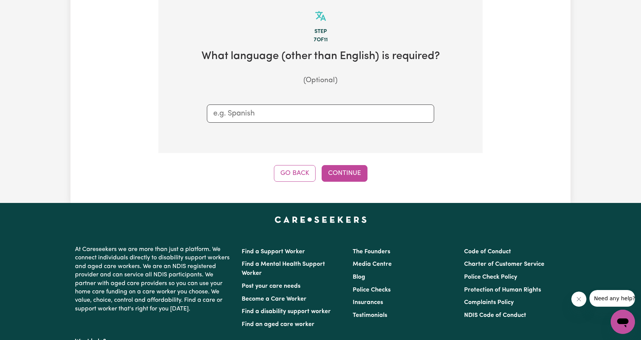
scroll to position [166, 0]
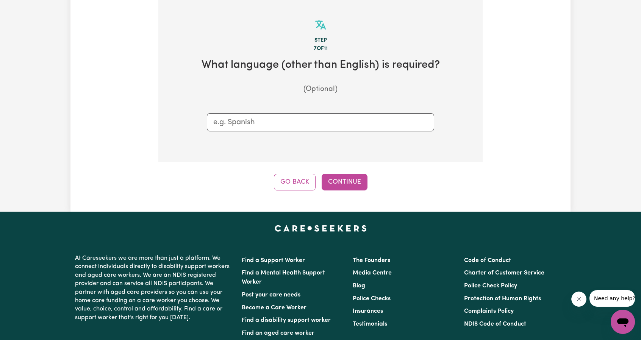
click at [298, 117] on input "text" at bounding box center [320, 122] width 214 height 11
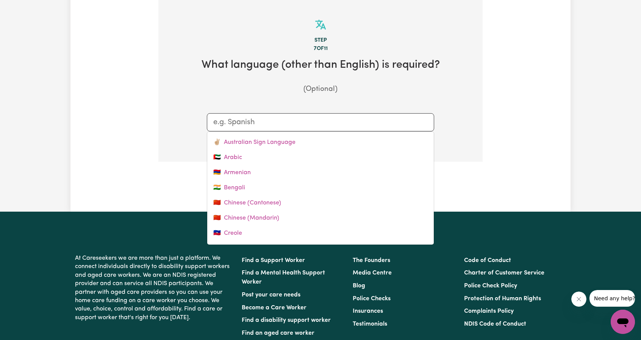
click at [449, 154] on section "Step 7 of 11 What language (other than English) is required? (Optional) ✌🏼 Aust…" at bounding box center [320, 81] width 324 height 162
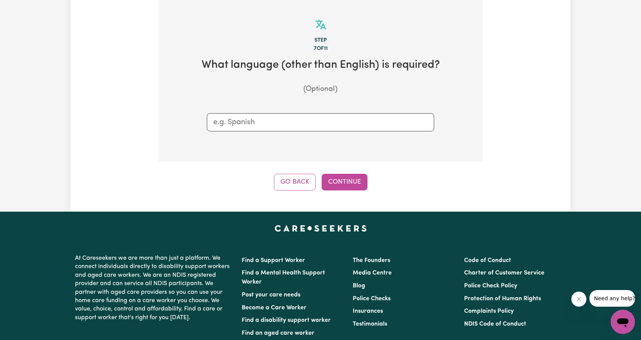
click at [353, 168] on div "Step 7 of 11 What language (other than English) is required? (Optional) Go Back…" at bounding box center [320, 95] width 324 height 190
click at [354, 181] on button "Continue" at bounding box center [344, 182] width 46 height 17
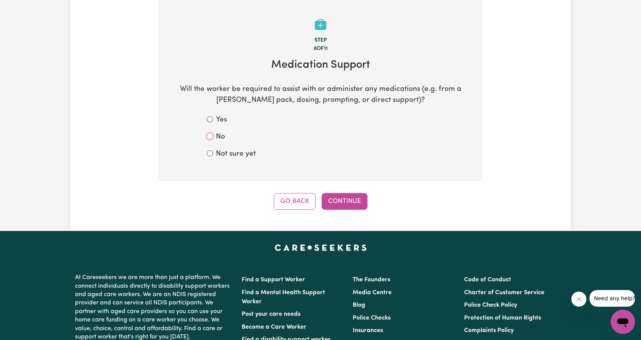
click at [212, 136] on input "No" at bounding box center [210, 136] width 6 height 6
radio input "true"
click at [328, 188] on div "Step 8 of 11 Medication Support Will the worker be required to assist with or a…" at bounding box center [320, 105] width 324 height 210
click at [334, 194] on button "Continue" at bounding box center [344, 201] width 46 height 17
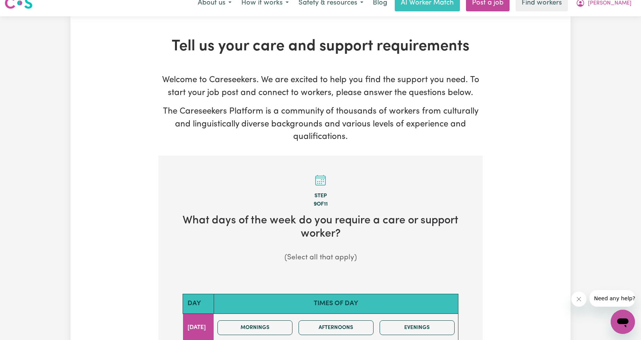
scroll to position [114, 0]
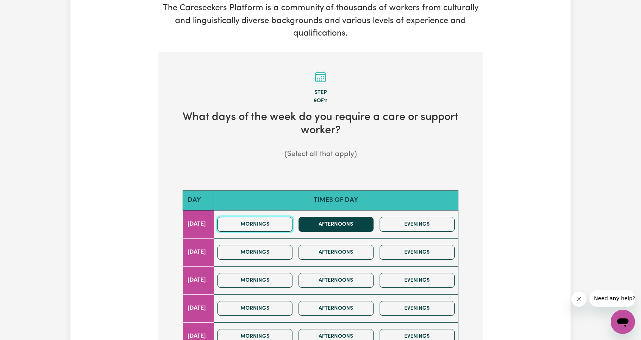
drag, startPoint x: 289, startPoint y: 218, endPoint x: 343, endPoint y: 226, distance: 54.4
click at [290, 218] on button "Mornings" at bounding box center [254, 224] width 75 height 15
drag, startPoint x: 347, startPoint y: 226, endPoint x: 342, endPoint y: 228, distance: 5.4
click at [348, 227] on button "Afternoons" at bounding box center [335, 224] width 75 height 15
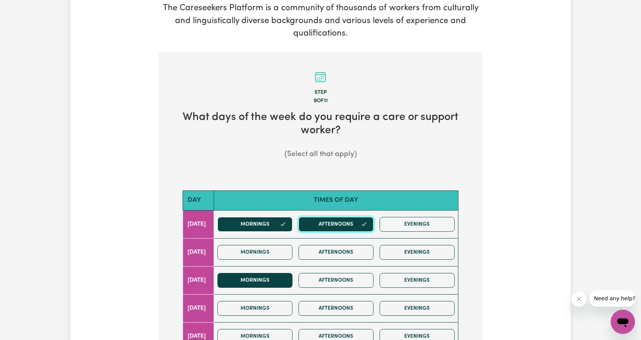
scroll to position [189, 0]
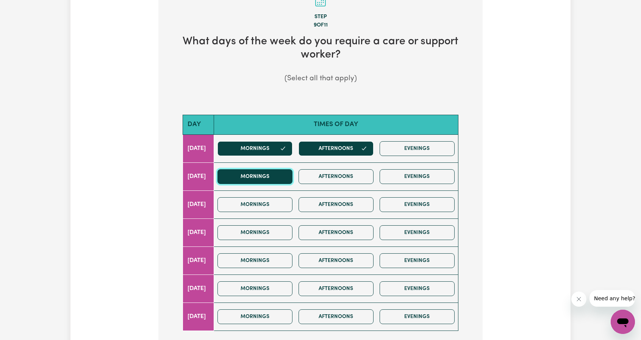
drag, startPoint x: 270, startPoint y: 182, endPoint x: 320, endPoint y: 182, distance: 50.0
click at [270, 182] on button "Mornings" at bounding box center [254, 176] width 75 height 15
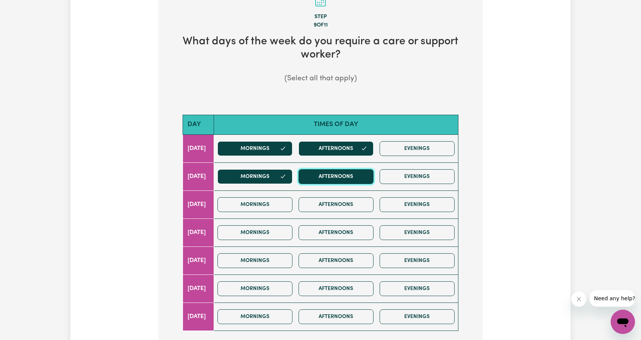
click at [336, 182] on button "Afternoons" at bounding box center [335, 176] width 75 height 15
drag, startPoint x: 259, startPoint y: 213, endPoint x: 268, endPoint y: 211, distance: 9.5
click at [260, 213] on div "Mornings Afternoons Evenings" at bounding box center [335, 204] width 243 height 27
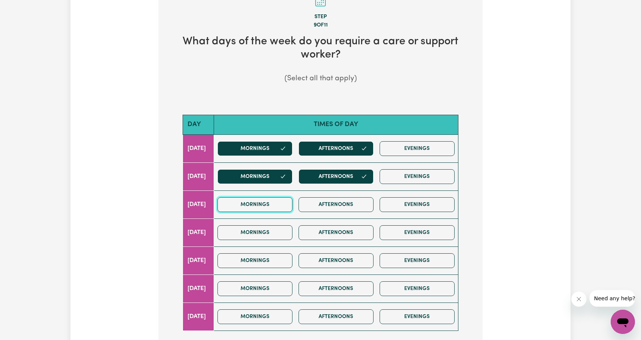
drag, startPoint x: 280, startPoint y: 207, endPoint x: 307, endPoint y: 206, distance: 26.9
click at [281, 207] on button "Mornings" at bounding box center [254, 204] width 75 height 15
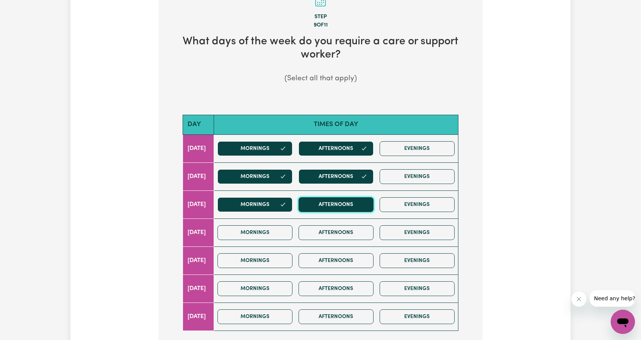
click at [343, 206] on button "Afternoons" at bounding box center [335, 204] width 75 height 15
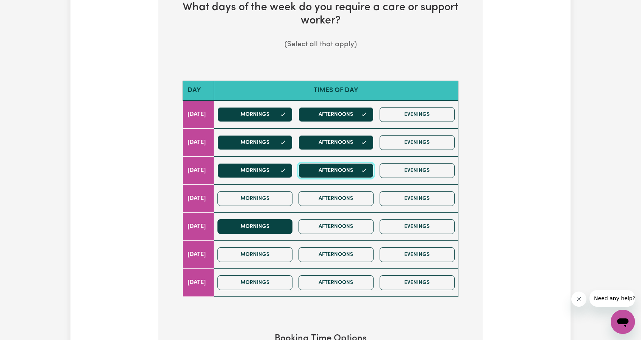
scroll to position [265, 0]
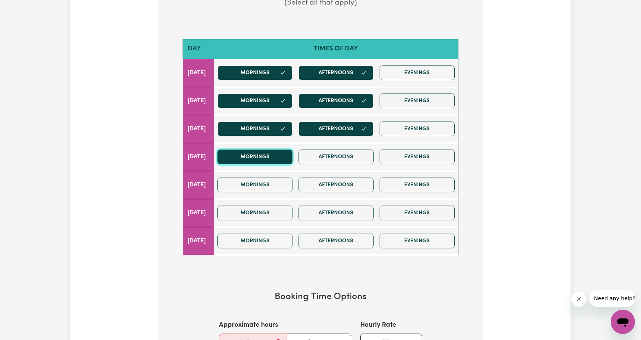
click at [283, 156] on button "Mornings" at bounding box center [254, 157] width 75 height 15
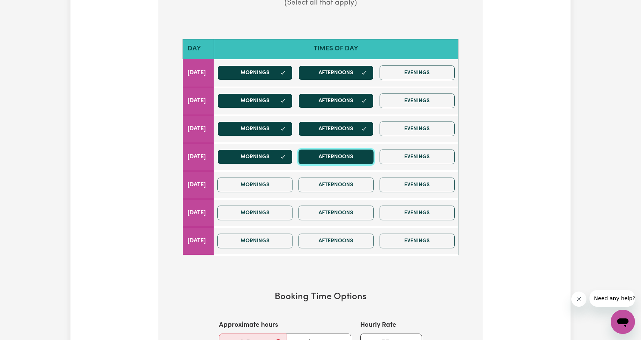
click at [339, 157] on button "Afternoons" at bounding box center [335, 157] width 75 height 15
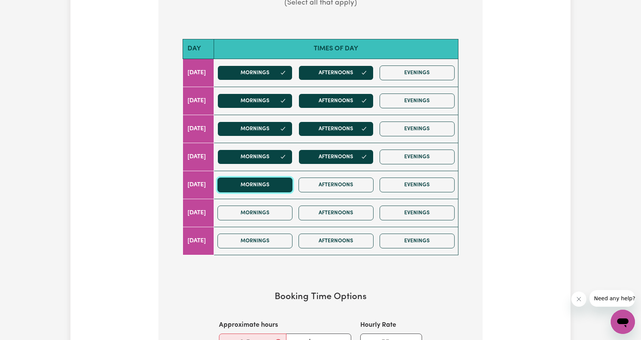
click at [276, 178] on button "Mornings" at bounding box center [254, 185] width 75 height 15
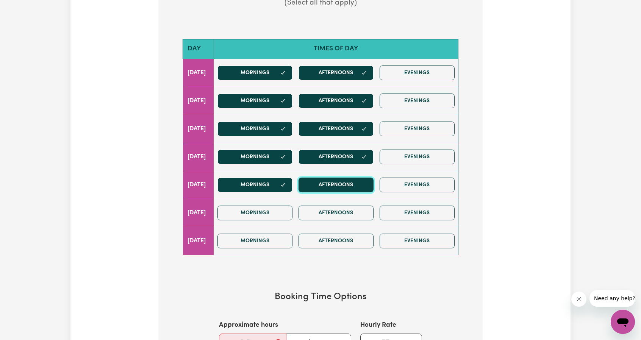
click at [343, 183] on button "Afternoons" at bounding box center [335, 185] width 75 height 15
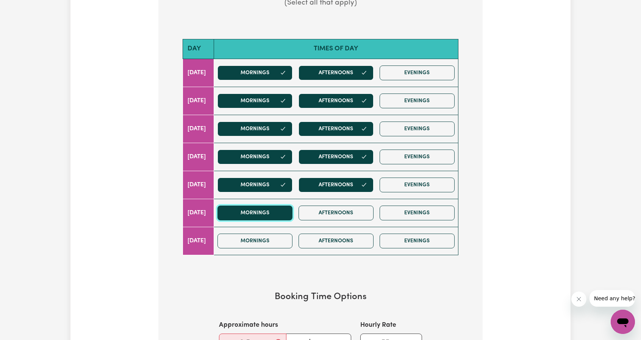
click at [282, 207] on button "Mornings" at bounding box center [254, 213] width 75 height 15
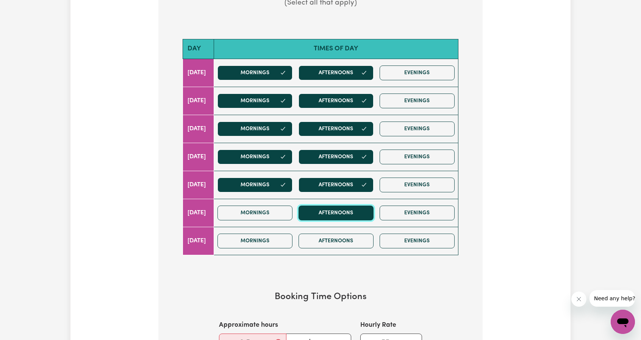
click at [354, 211] on button "Afternoons" at bounding box center [335, 213] width 75 height 15
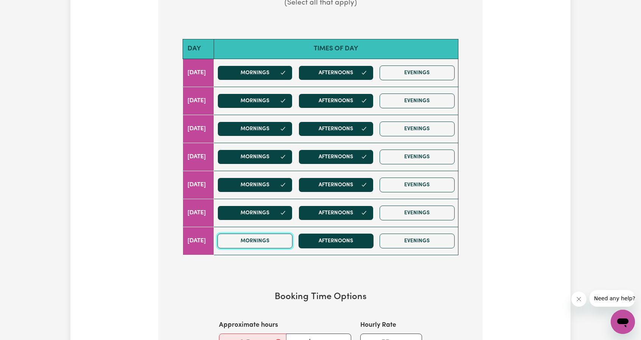
drag, startPoint x: 273, startPoint y: 232, endPoint x: 335, endPoint y: 232, distance: 62.1
click at [273, 234] on button "Mornings" at bounding box center [254, 241] width 75 height 15
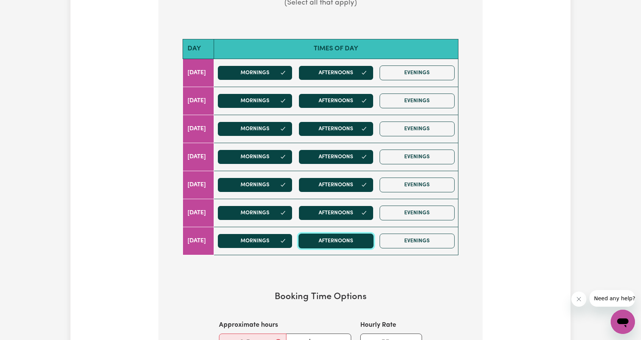
click at [336, 234] on button "Afternoons" at bounding box center [335, 241] width 75 height 15
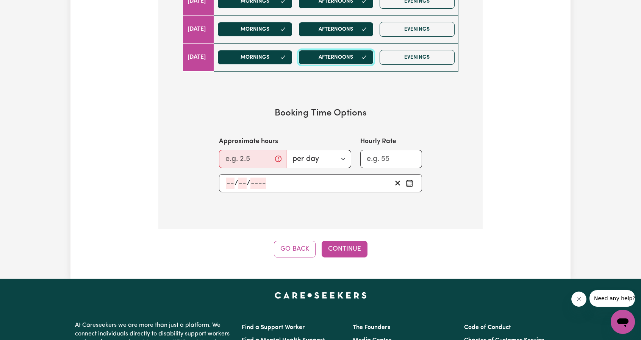
scroll to position [454, 0]
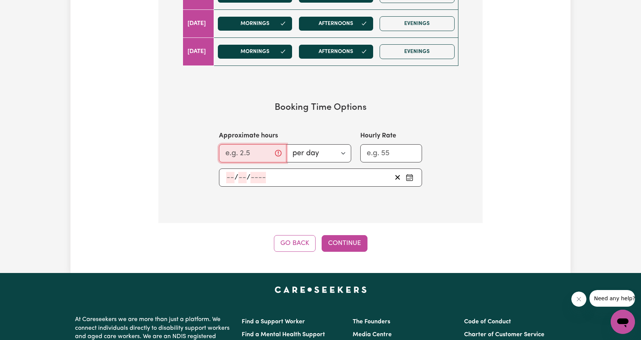
click at [240, 151] on input "Approximate hours" at bounding box center [252, 153] width 67 height 18
click at [259, 147] on input "Approximate hours" at bounding box center [252, 153] width 67 height 18
click at [263, 149] on input "Approximate hours" at bounding box center [252, 153] width 67 height 18
click at [251, 152] on input "Approximate hours" at bounding box center [252, 153] width 67 height 18
type input "12"
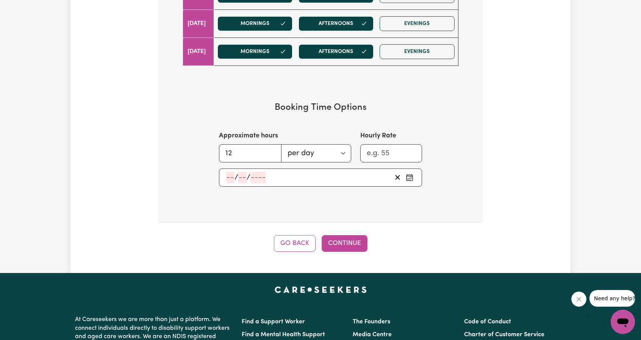
click at [178, 164] on section "Booking Time Options Approximate hours 12 per day per week Hourly Rate / /" at bounding box center [320, 144] width 300 height 109
click at [338, 169] on div "/ /" at bounding box center [320, 178] width 203 height 18
click at [325, 175] on div "/ /" at bounding box center [308, 177] width 166 height 11
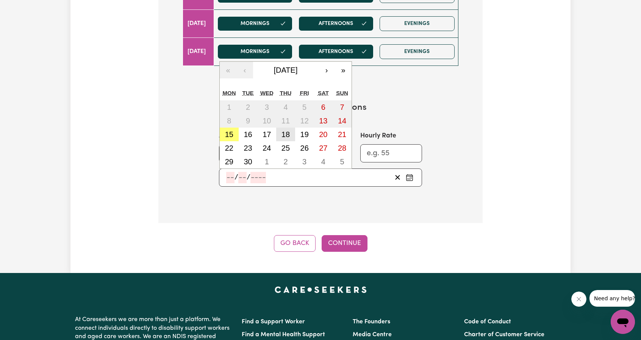
click at [291, 133] on button "18" at bounding box center [285, 135] width 19 height 14
type input "2025-09-18"
type input "18"
type input "9"
type input "2025"
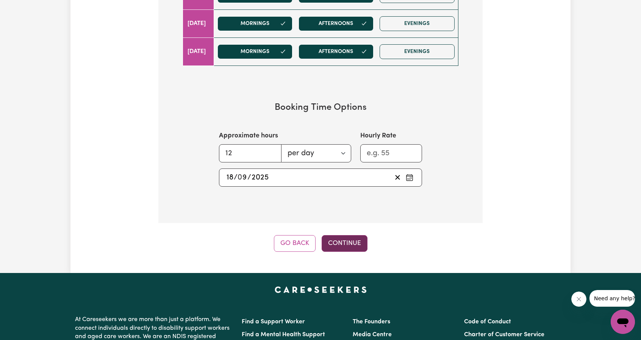
click at [350, 238] on button "Continue" at bounding box center [344, 243] width 46 height 17
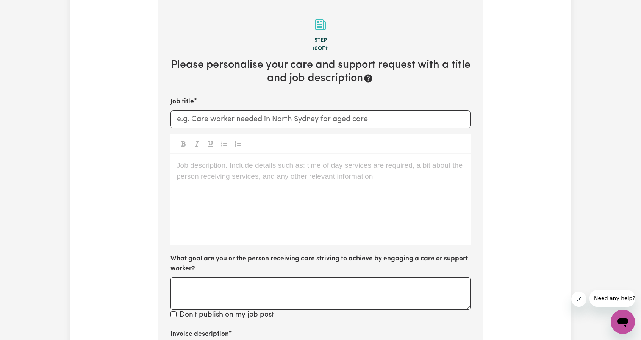
scroll to position [166, 0]
click at [310, 122] on input "Job title" at bounding box center [320, 119] width 300 height 18
type input "Support worker needed Hillcrest SA"
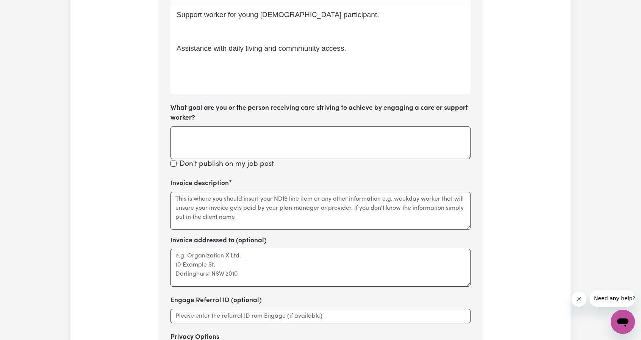
scroll to position [317, 0]
click at [241, 208] on textarea "Invoice description" at bounding box center [320, 210] width 300 height 38
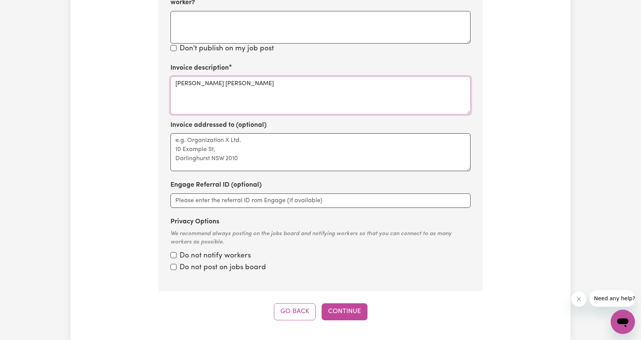
scroll to position [469, 0]
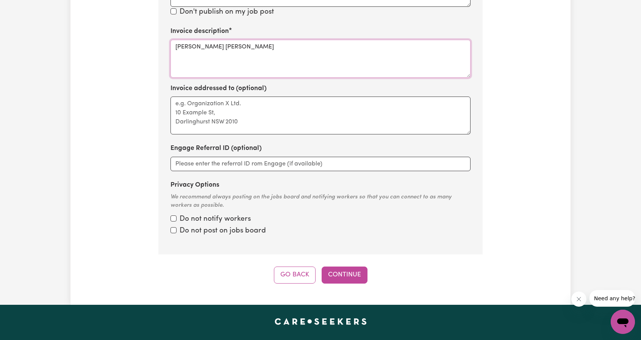
type textarea "Seth Robert Nixon"
click at [175, 222] on div "Do not notify workers" at bounding box center [320, 219] width 300 height 11
click at [173, 217] on input "Privacy Options" at bounding box center [173, 218] width 6 height 6
checkbox input "true"
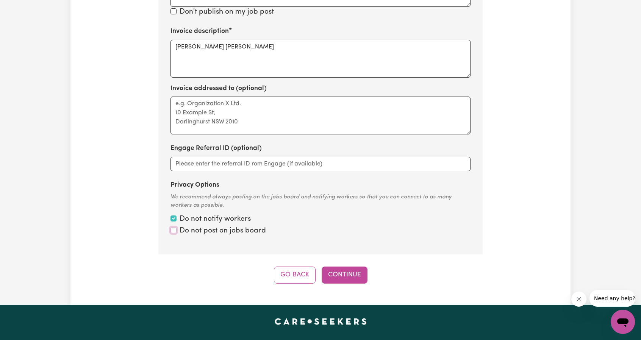
click at [172, 228] on input "Privacy Options" at bounding box center [173, 230] width 6 height 6
checkbox input "true"
click at [339, 276] on button "Continue" at bounding box center [344, 275] width 46 height 17
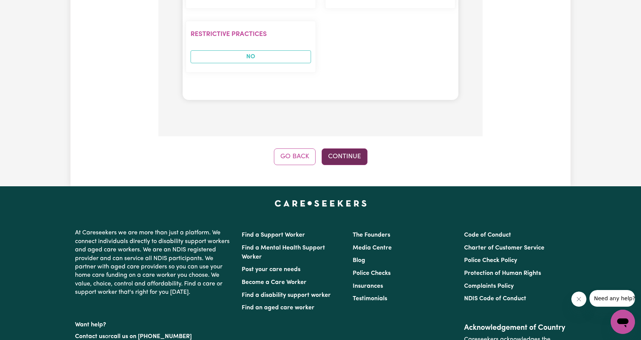
click at [345, 155] on button "Continue" at bounding box center [344, 156] width 46 height 17
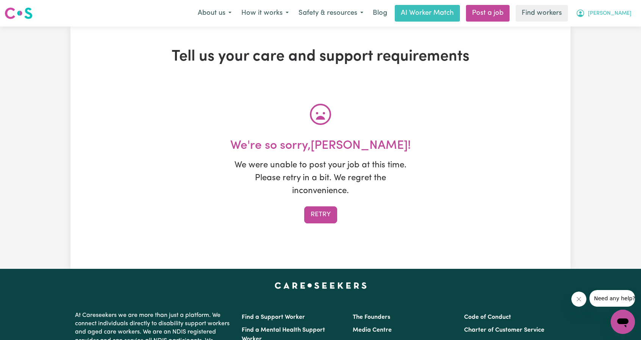
click at [623, 12] on span "[PERSON_NAME]" at bounding box center [610, 13] width 44 height 8
click at [588, 48] on link "Logout" at bounding box center [606, 43] width 60 height 14
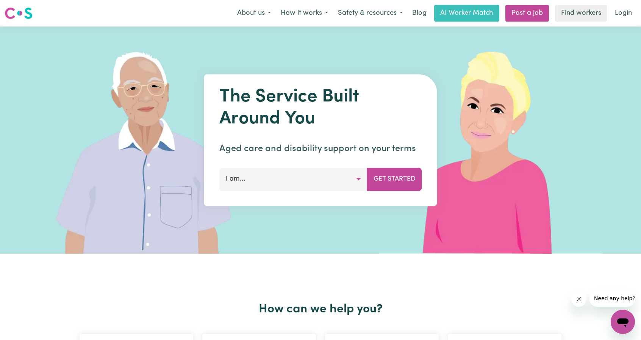
click at [606, 22] on nav "Menu About us How it works Safety & resources Blog AI Worker Match Post a job F…" at bounding box center [320, 13] width 641 height 27
click at [626, 16] on link "Login" at bounding box center [623, 13] width 26 height 17
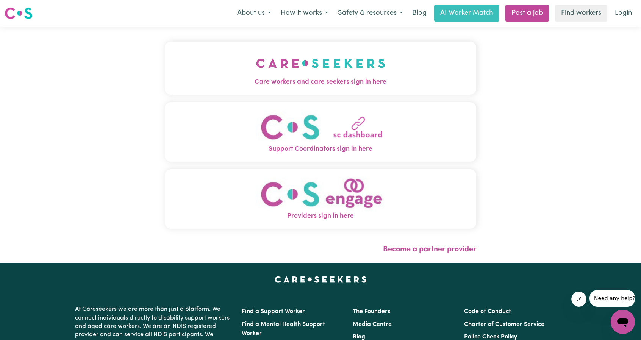
click at [300, 79] on span "Care workers and care seekers sign in here" at bounding box center [320, 82] width 311 height 10
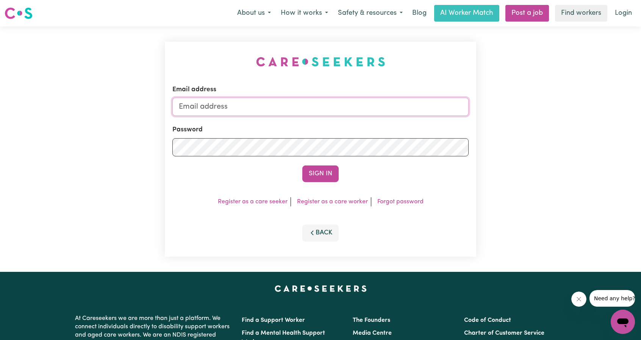
click at [320, 100] on input "Email address" at bounding box center [320, 107] width 296 height 18
drag, startPoint x: 219, startPoint y: 107, endPoint x: 369, endPoint y: 111, distance: 150.4
click at [369, 111] on input "superuser~ethan@careseekers.com.au" at bounding box center [320, 107] width 296 height 18
type input "superuser~adelmariamartin@gmail.com"
click at [321, 162] on form "Email address superuser~adelmariamartin@gmail.com Password Sign In" at bounding box center [320, 133] width 296 height 97
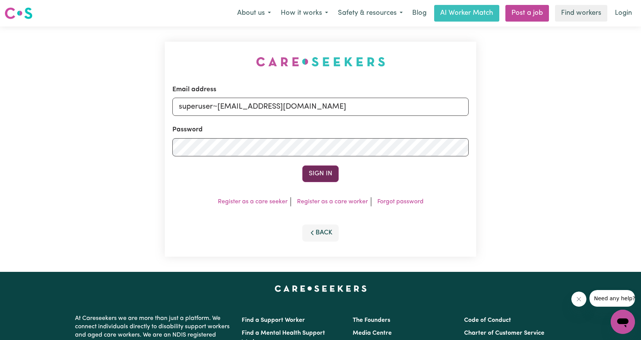
click at [317, 173] on button "Sign In" at bounding box center [320, 173] width 36 height 17
